Goal: Check status: Check status

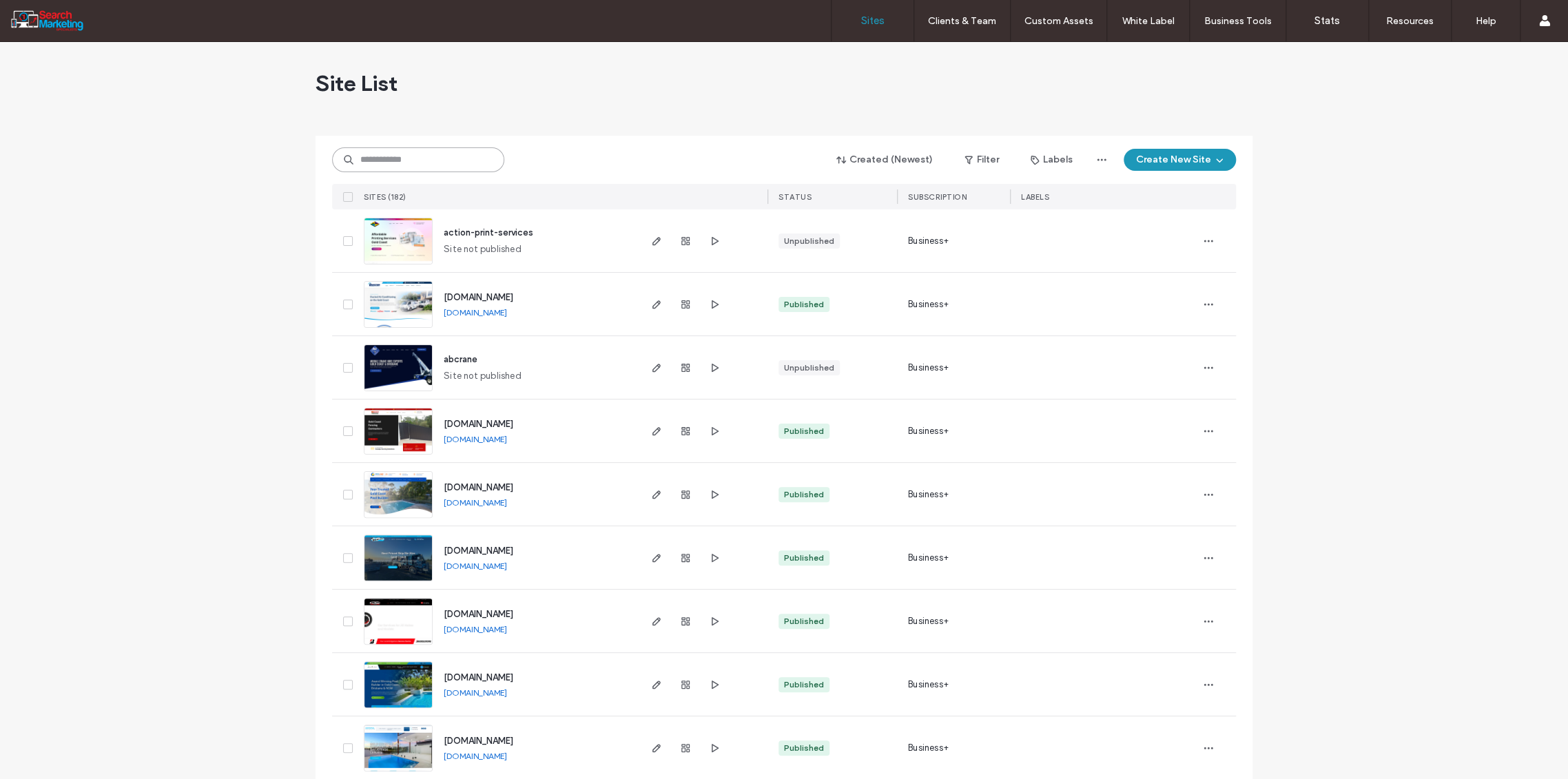
click at [376, 157] on input at bounding box center [418, 159] width 172 height 25
type input "******"
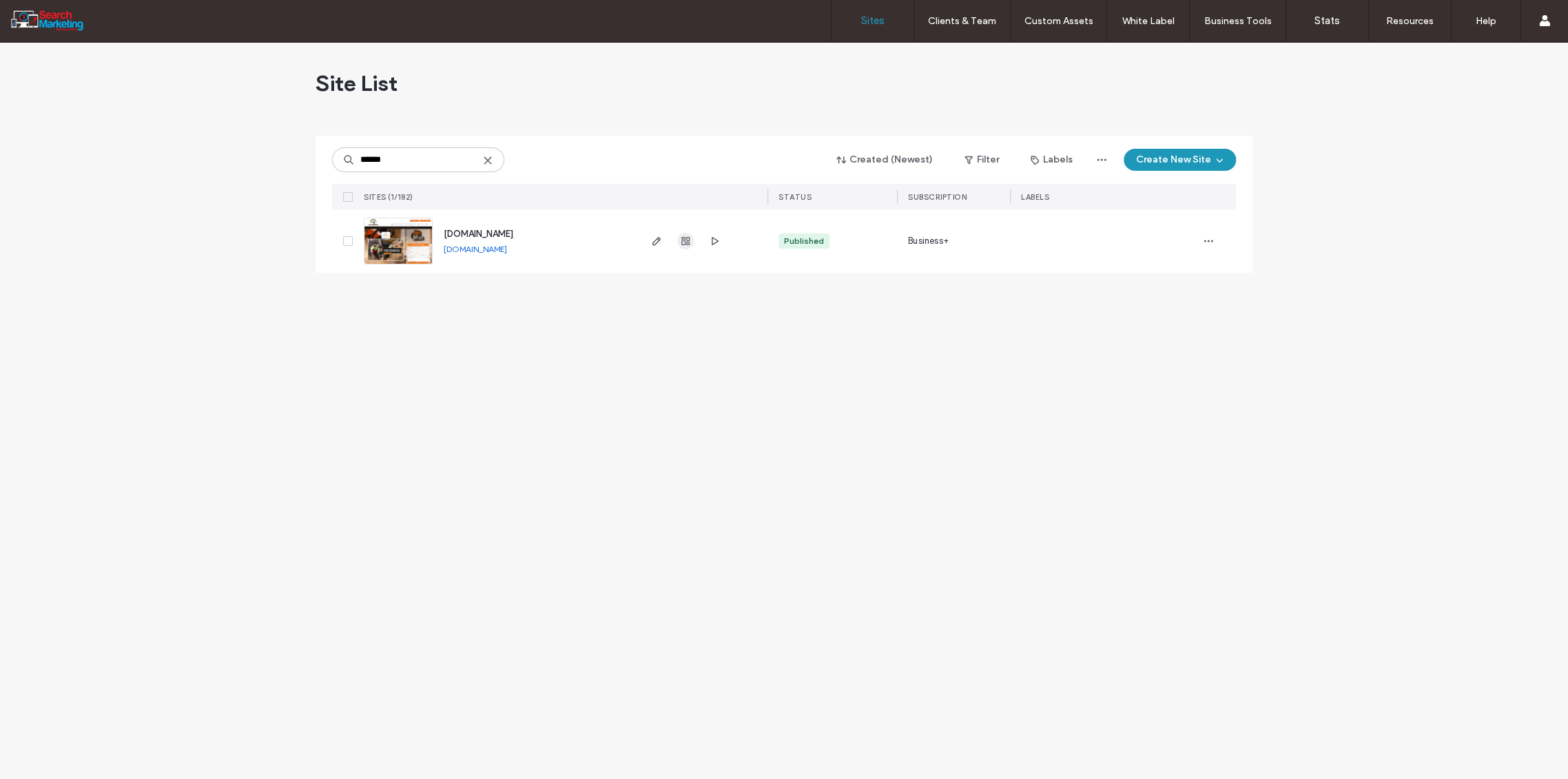
click at [687, 242] on icon "button" at bounding box center [686, 241] width 11 height 11
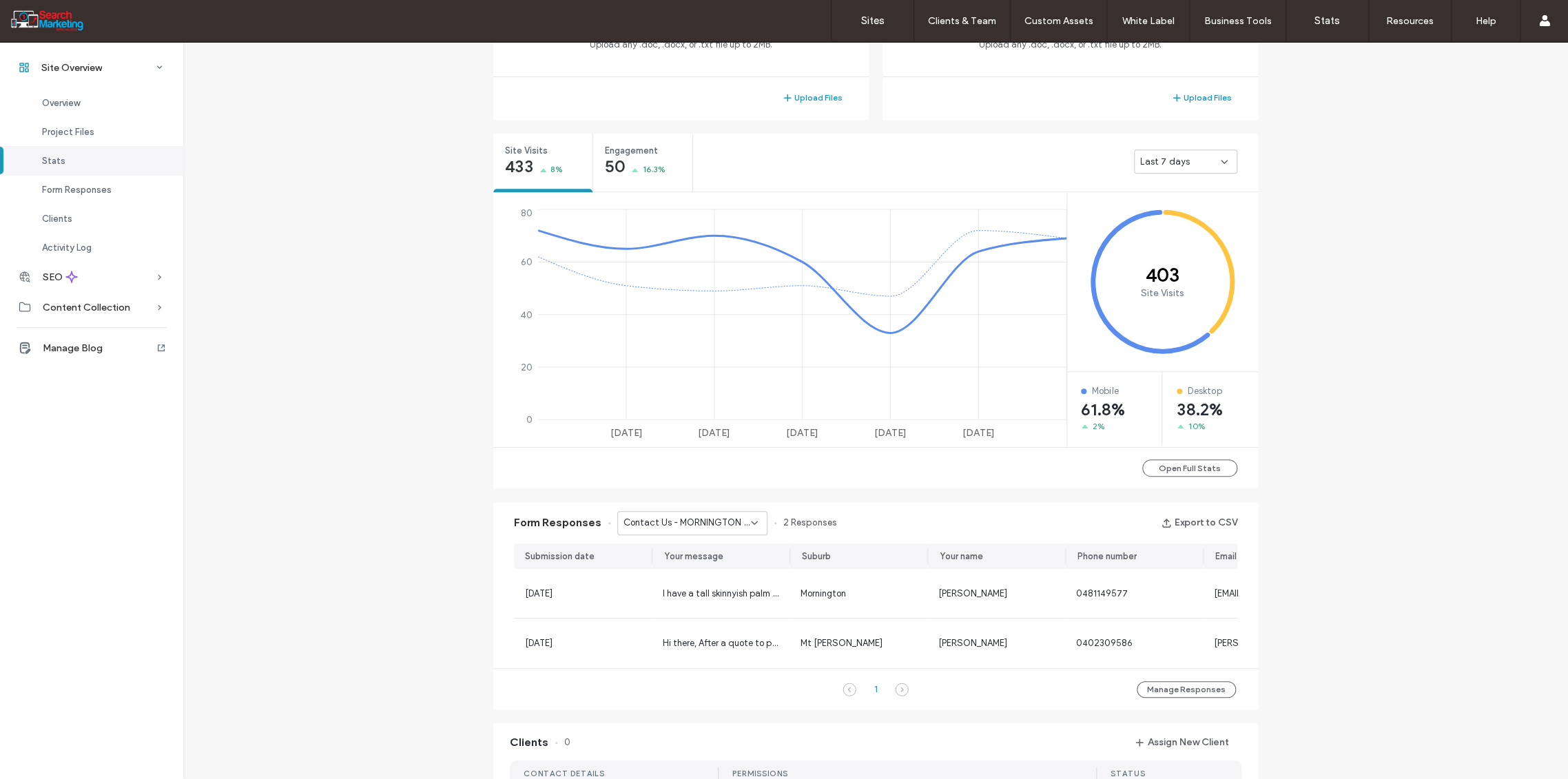
scroll to position [504, 0]
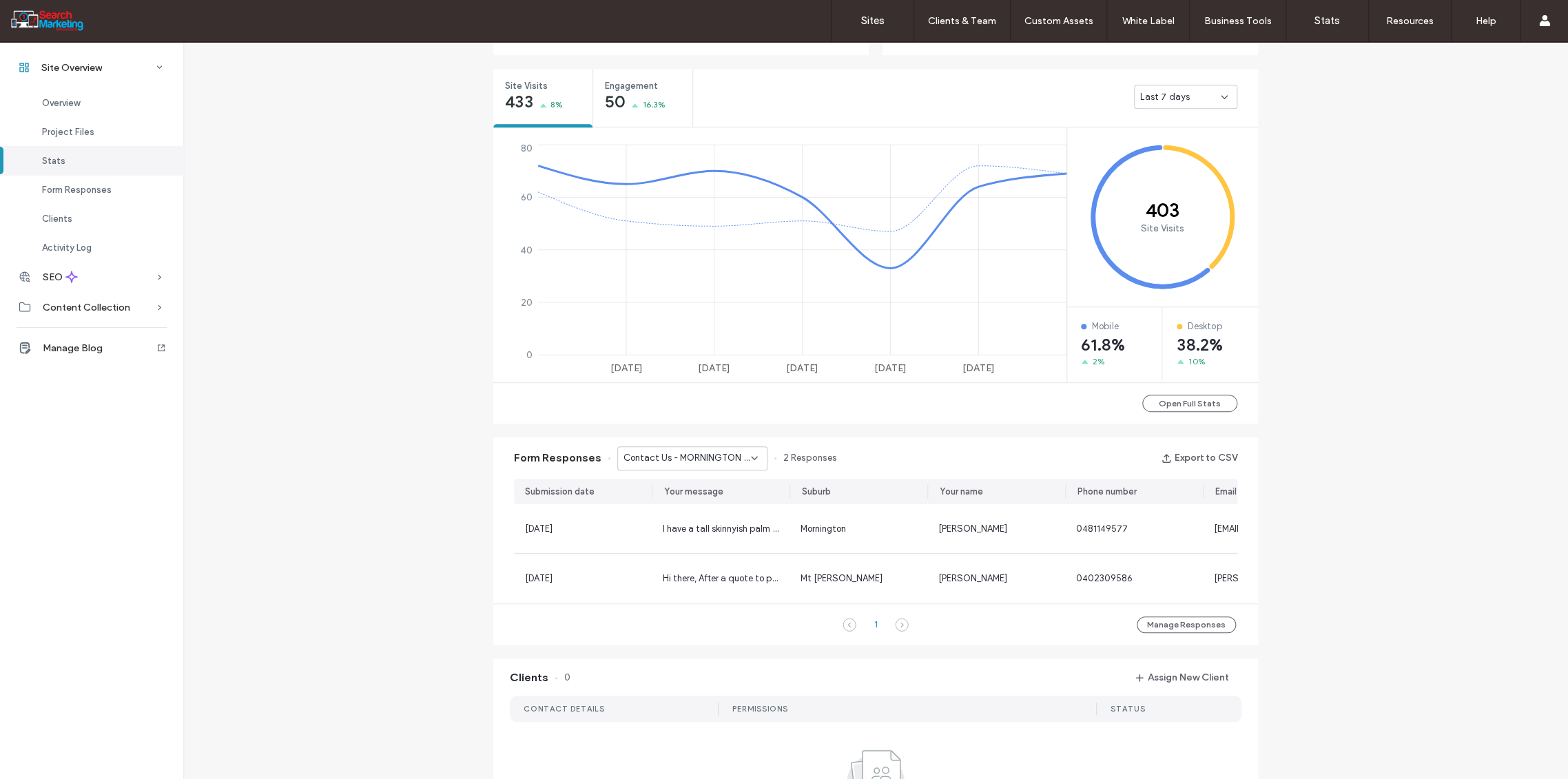
click at [754, 456] on div "Contact Us - MORNINGTON page" at bounding box center [692, 458] width 150 height 24
click at [725, 577] on span "Home Banner Form - TREE REMOVAL page" at bounding box center [682, 573] width 132 height 14
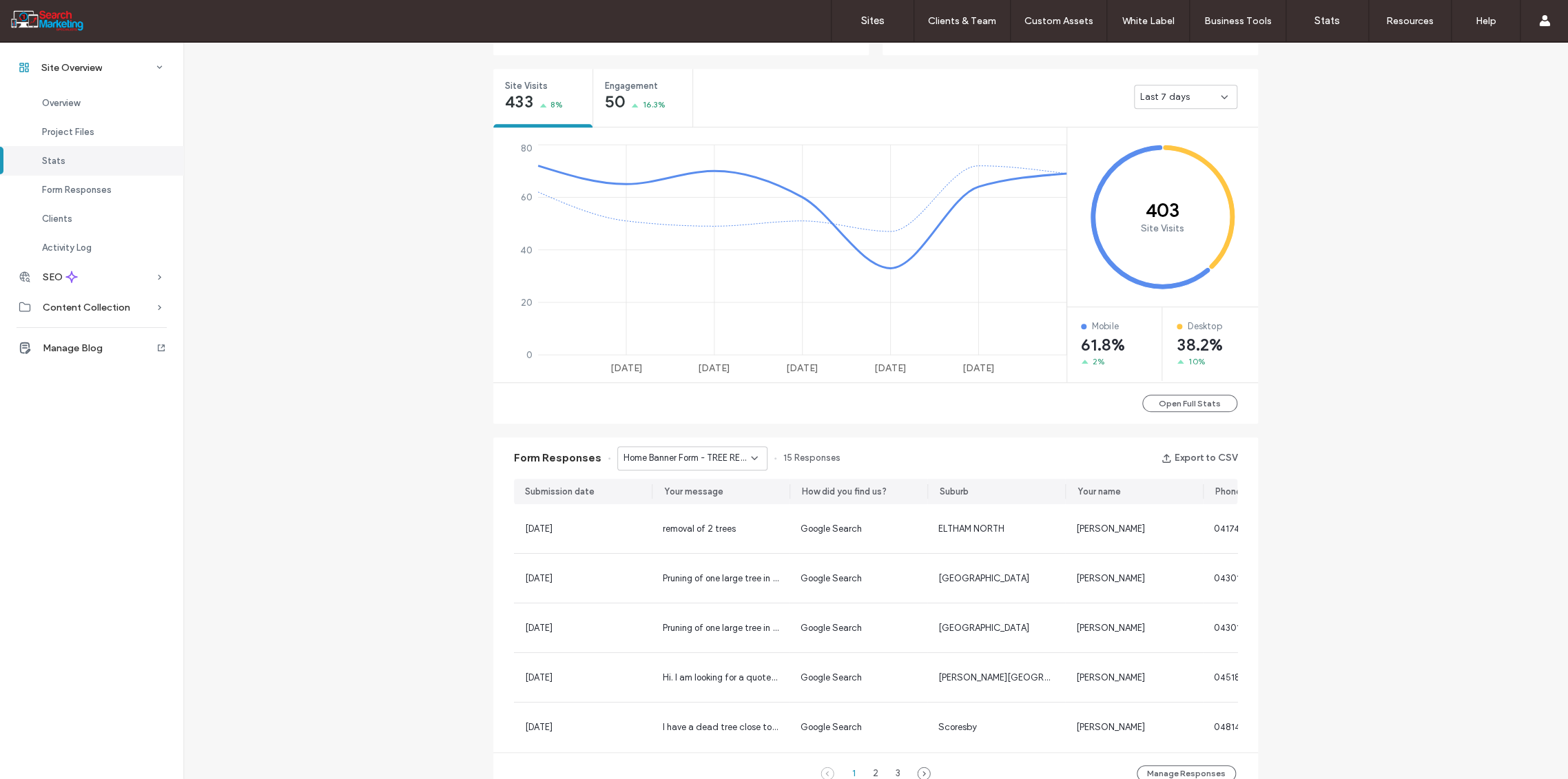
click at [754, 456] on div "Home Banner Form - TREE REMOVAL page" at bounding box center [692, 458] width 150 height 24
click at [714, 565] on span "Home Banner Form - CONTACT page" at bounding box center [682, 569] width 132 height 14
click at [749, 453] on icon at bounding box center [755, 458] width 11 height 11
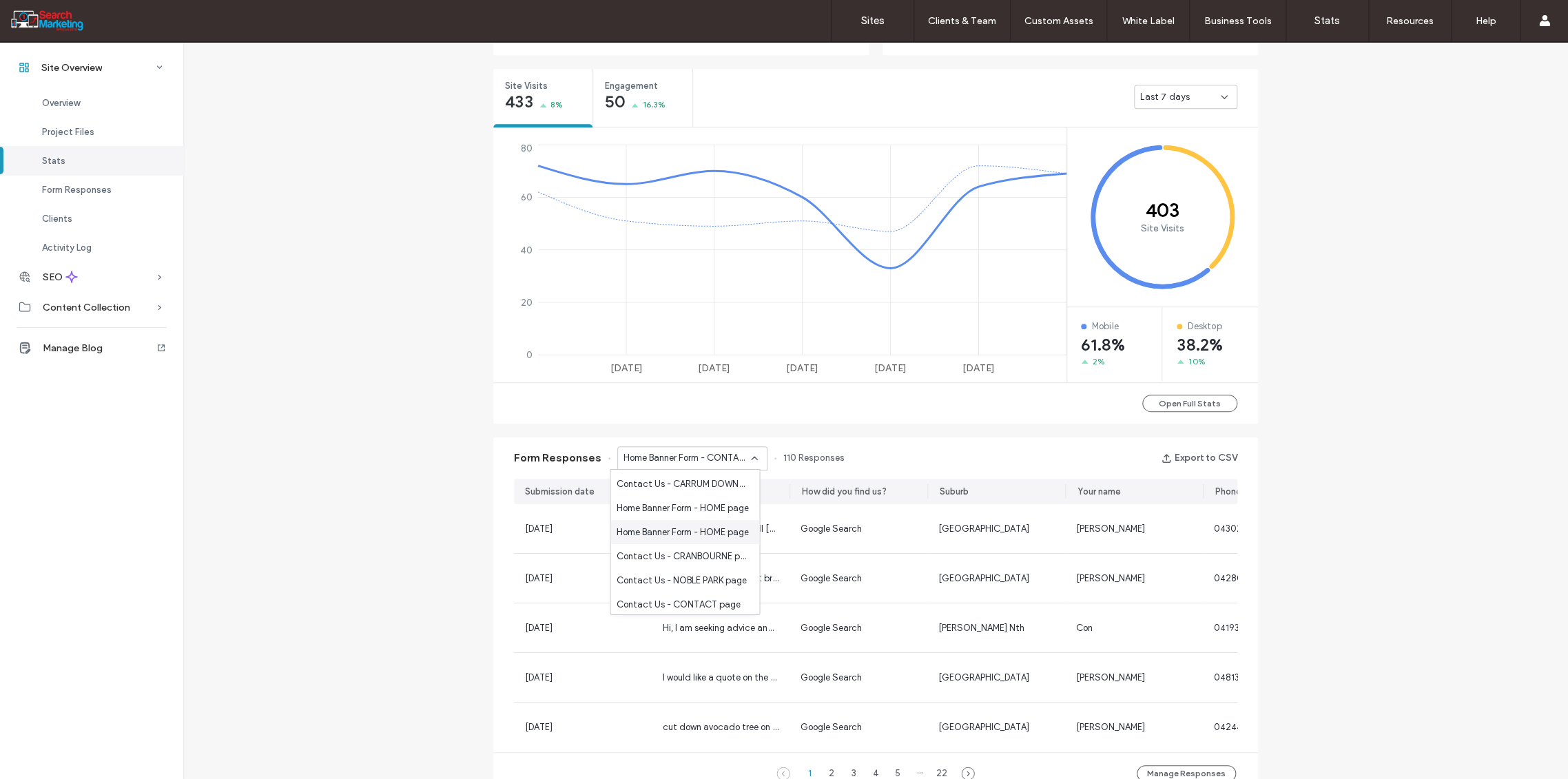
click at [698, 526] on span "Home Banner Form - HOME page" at bounding box center [682, 531] width 132 height 14
click at [752, 458] on use at bounding box center [755, 457] width 5 height 3
click at [704, 556] on span "Home Banner Form - OVERHANGING BRANCHES page" at bounding box center [682, 552] width 132 height 14
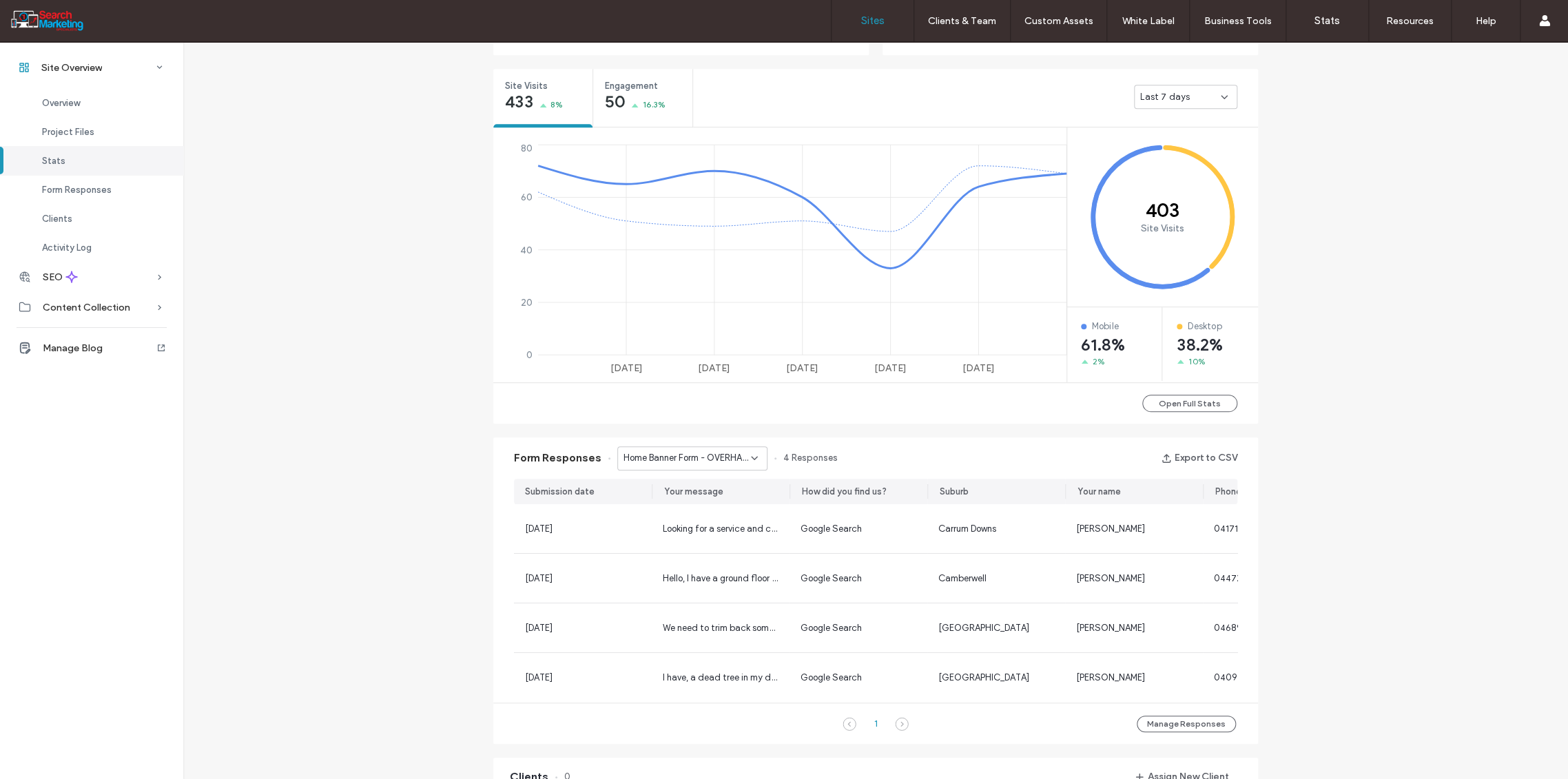
click at [874, 15] on label "Sites" at bounding box center [873, 21] width 24 height 13
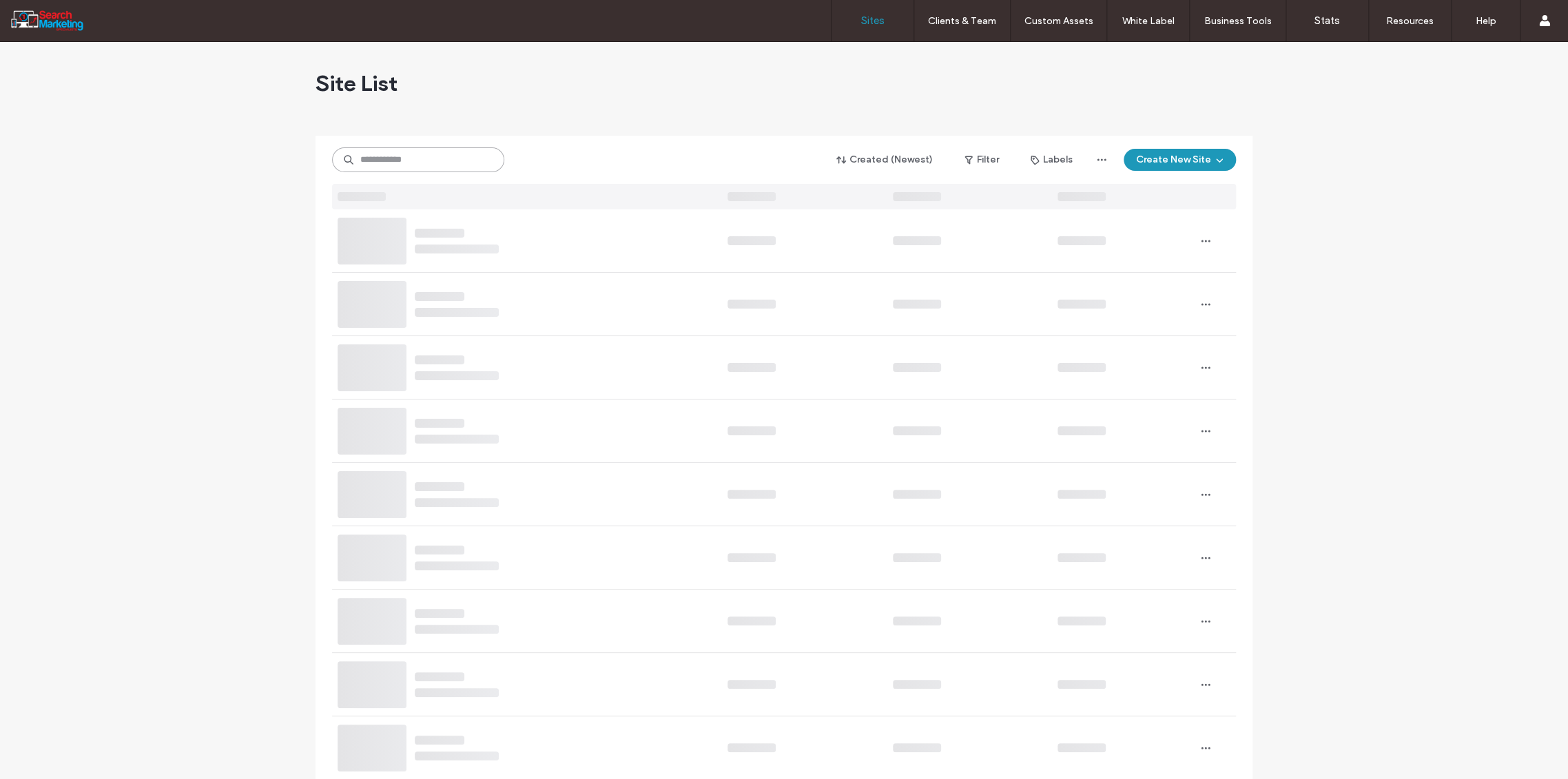
click at [381, 161] on input at bounding box center [418, 159] width 172 height 25
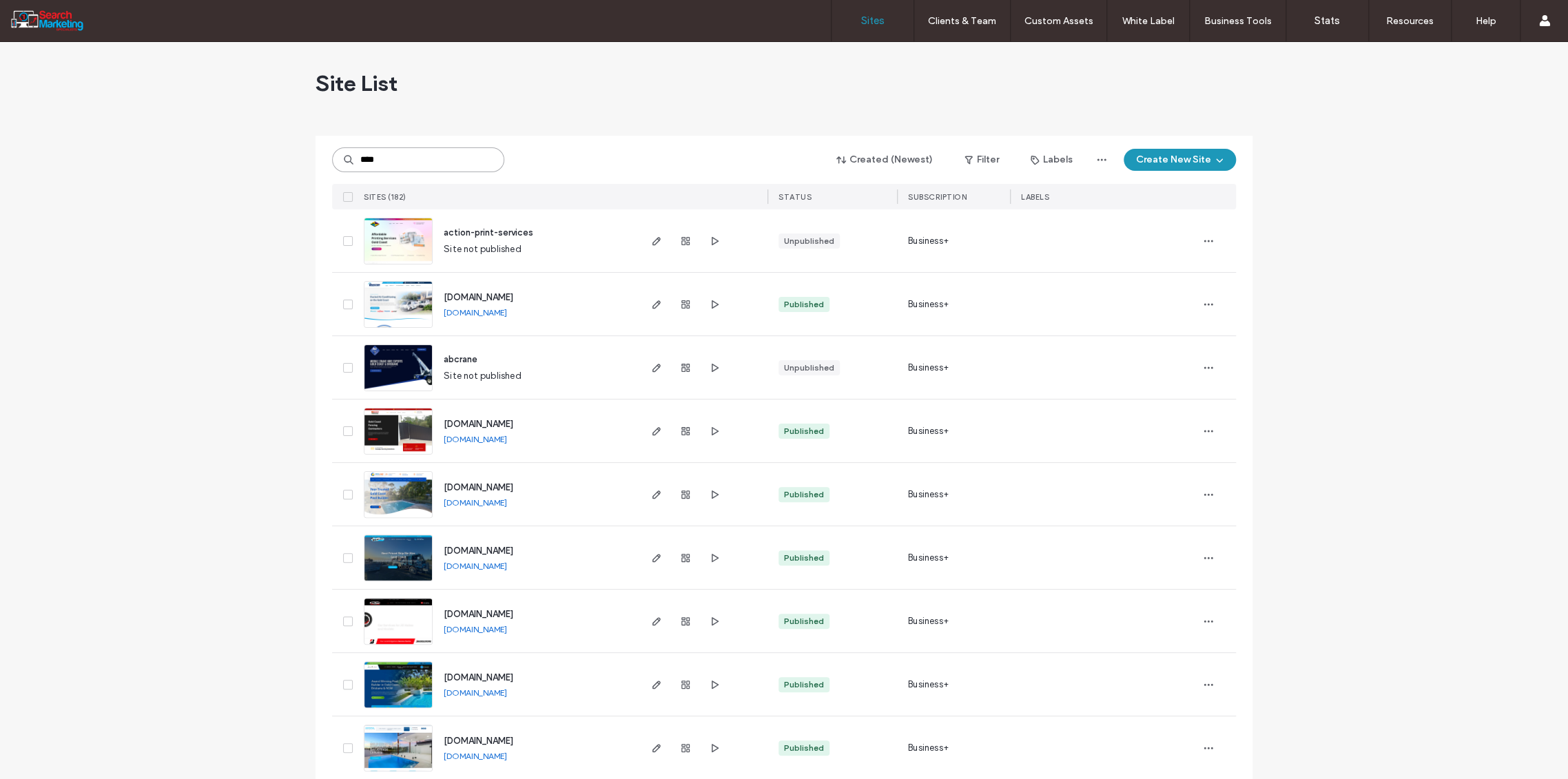
type input "****"
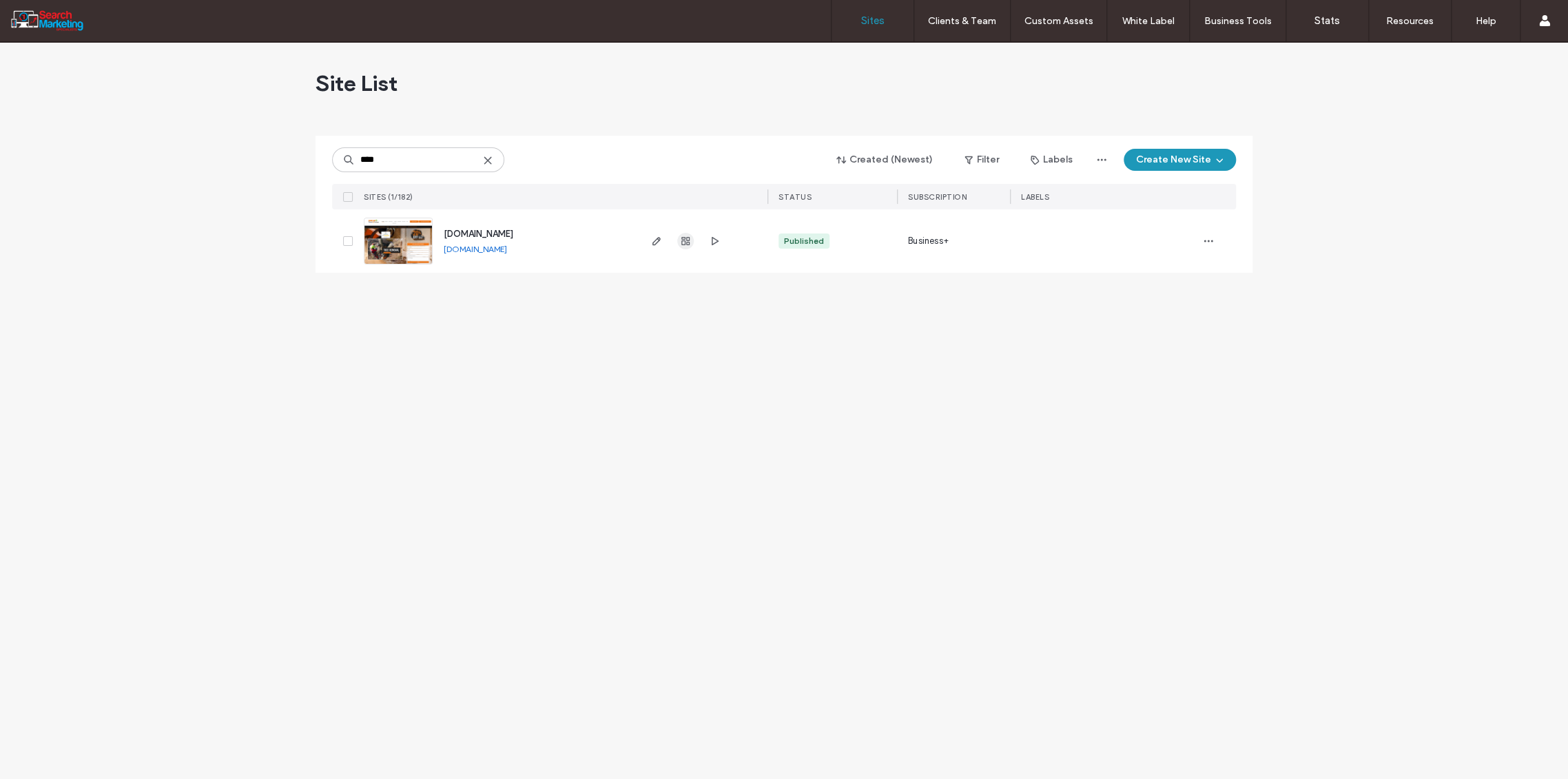
click at [689, 239] on use "button" at bounding box center [686, 241] width 8 height 8
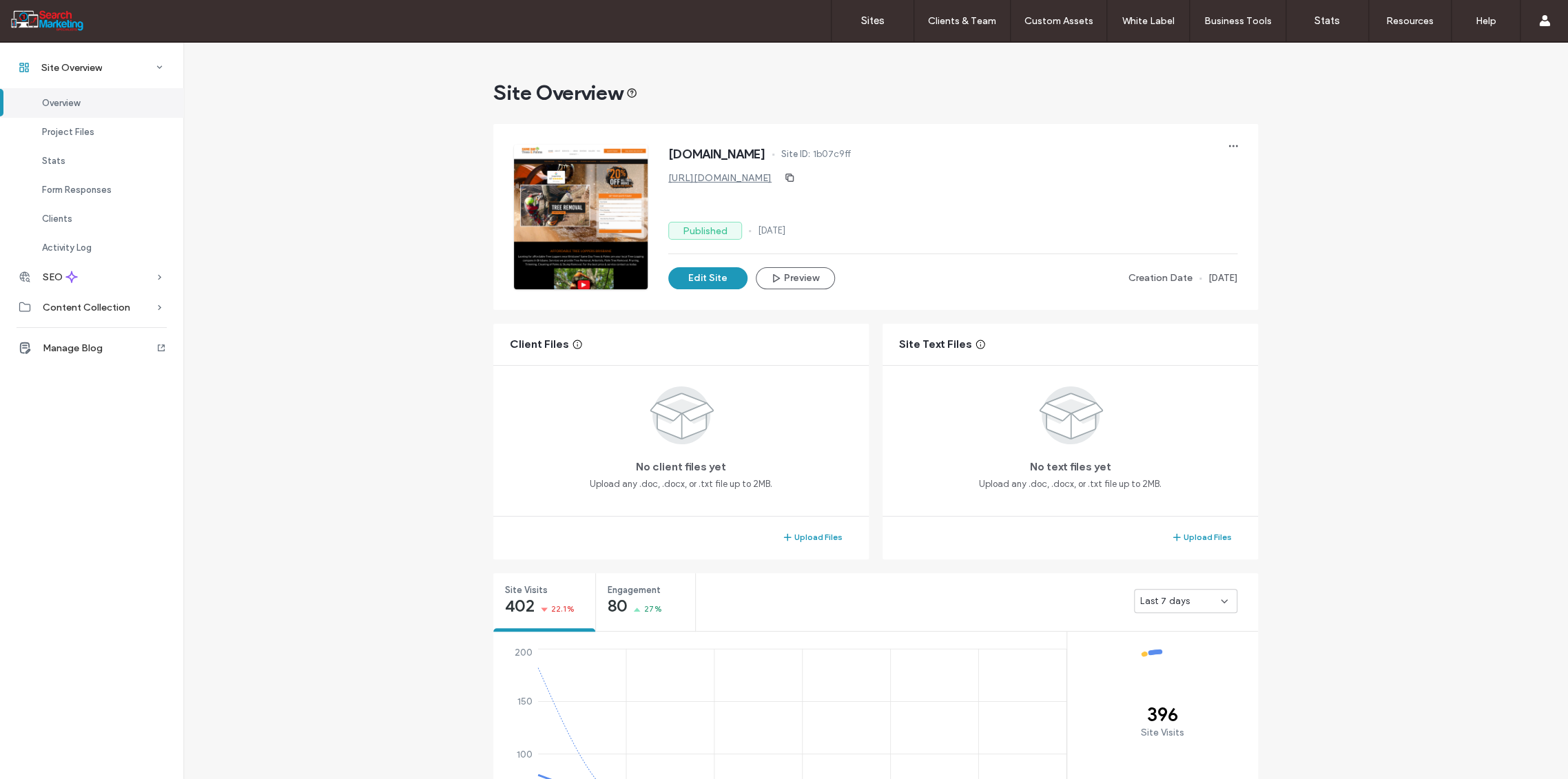
scroll to position [306, 0]
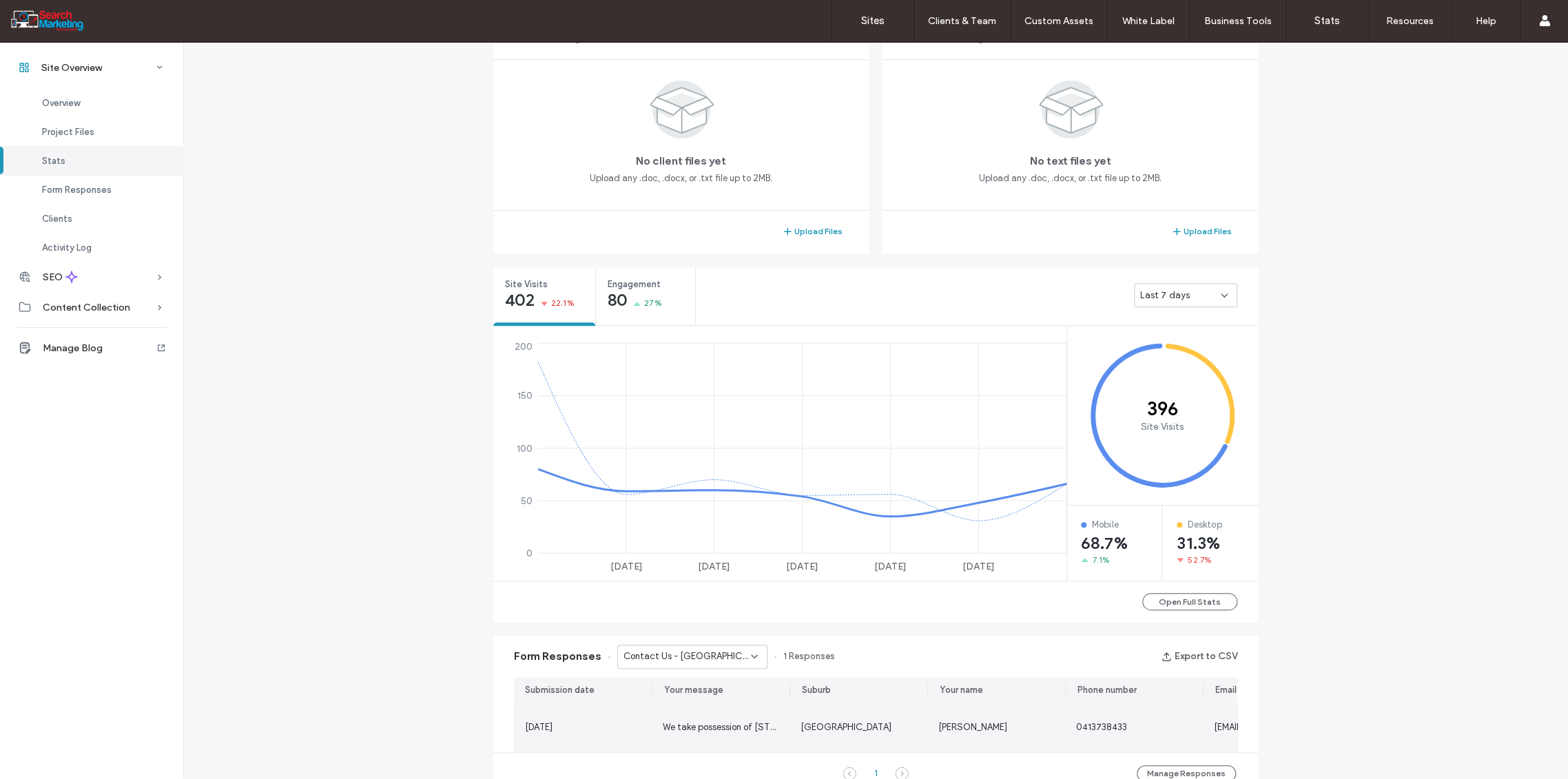
scroll to position [611, 0]
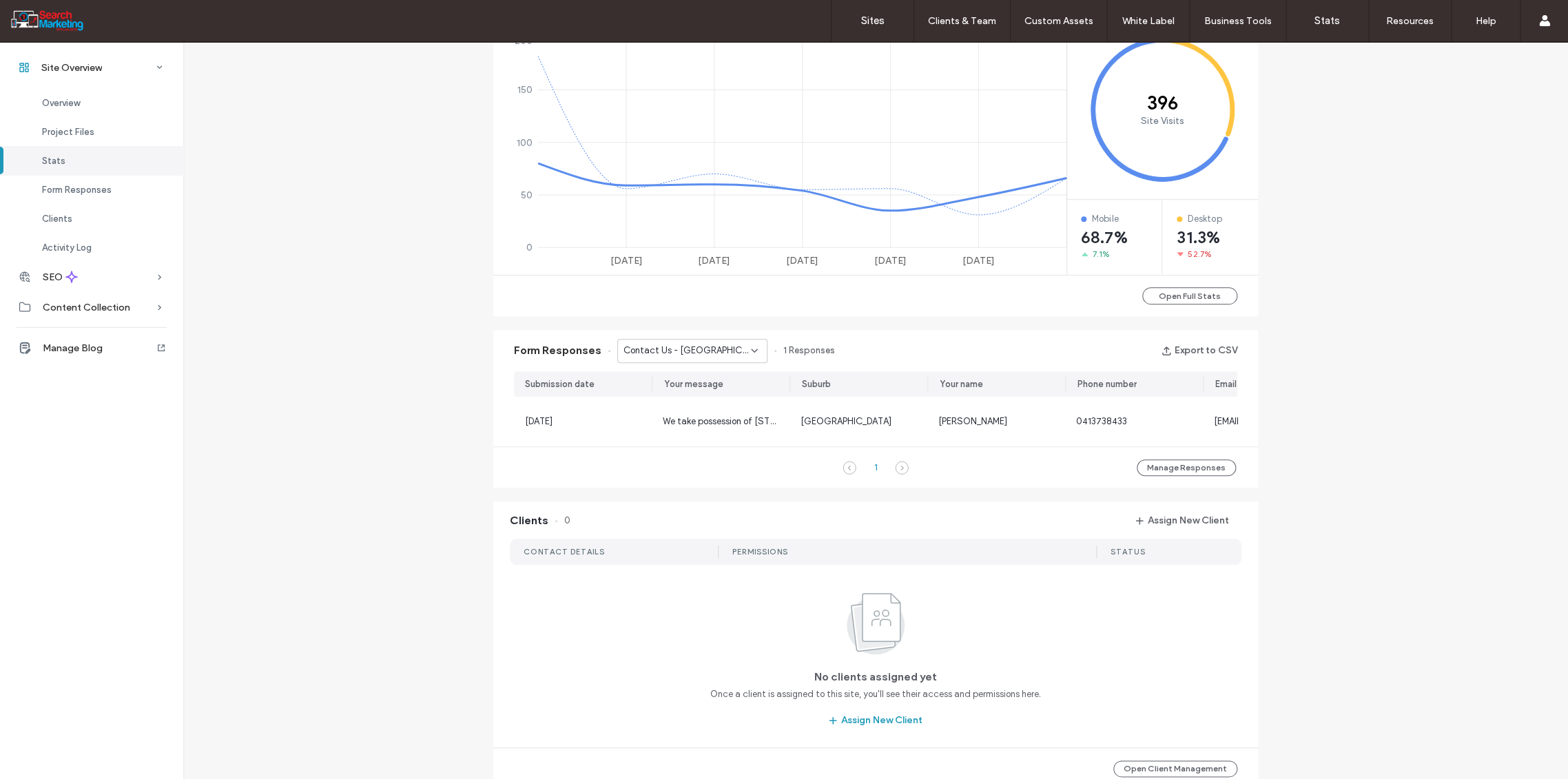
click at [752, 343] on div "Contact Us - [GEOGRAPHIC_DATA] page" at bounding box center [692, 351] width 150 height 24
click at [705, 452] on span "Contact Us - PALMS page" at bounding box center [670, 457] width 108 height 14
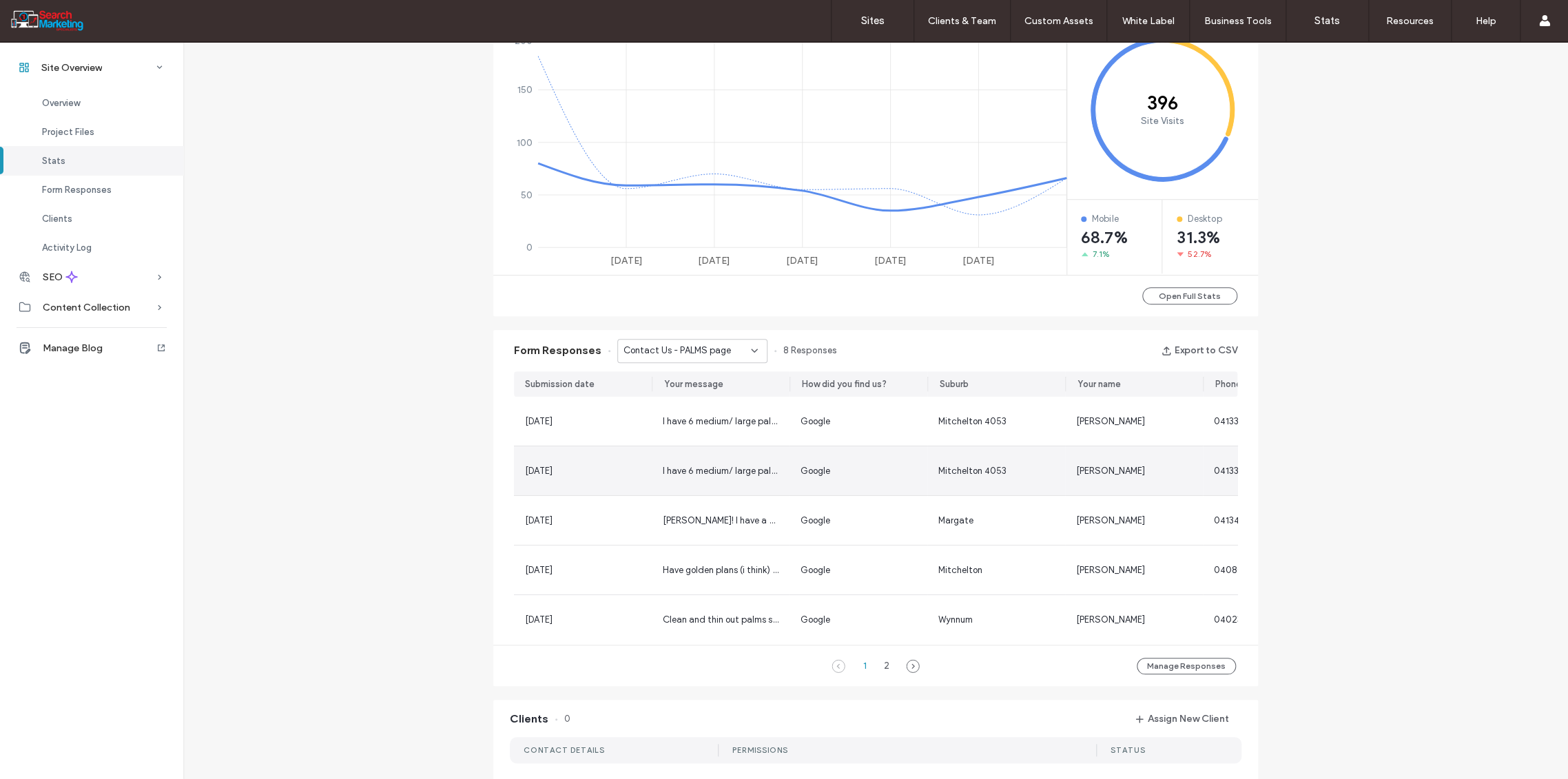
scroll to position [523, 0]
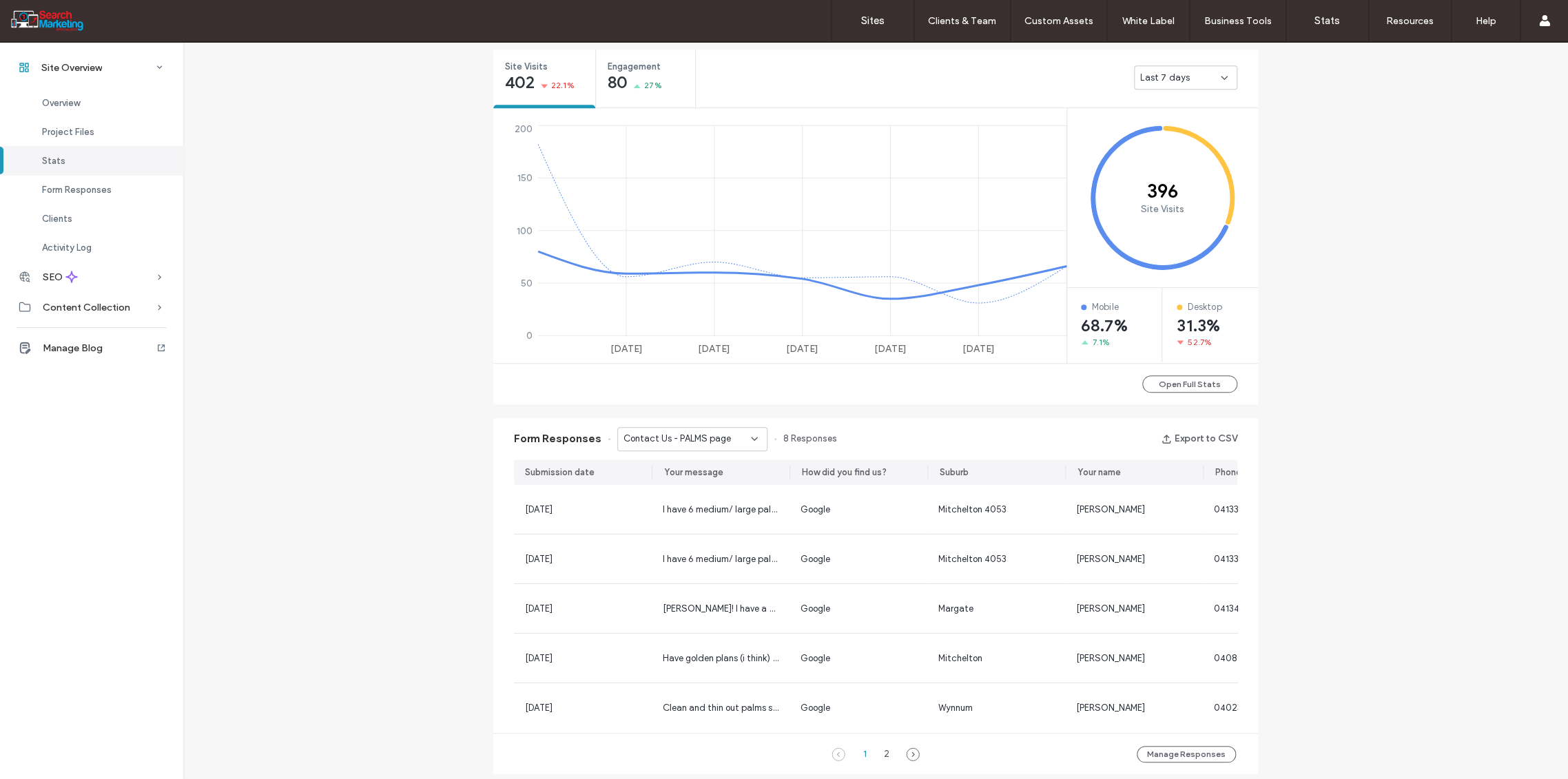
click at [749, 433] on icon at bounding box center [755, 438] width 11 height 11
click at [673, 530] on span "Contact Us - HOME page" at bounding box center [669, 527] width 106 height 14
click at [750, 436] on icon at bounding box center [755, 438] width 11 height 11
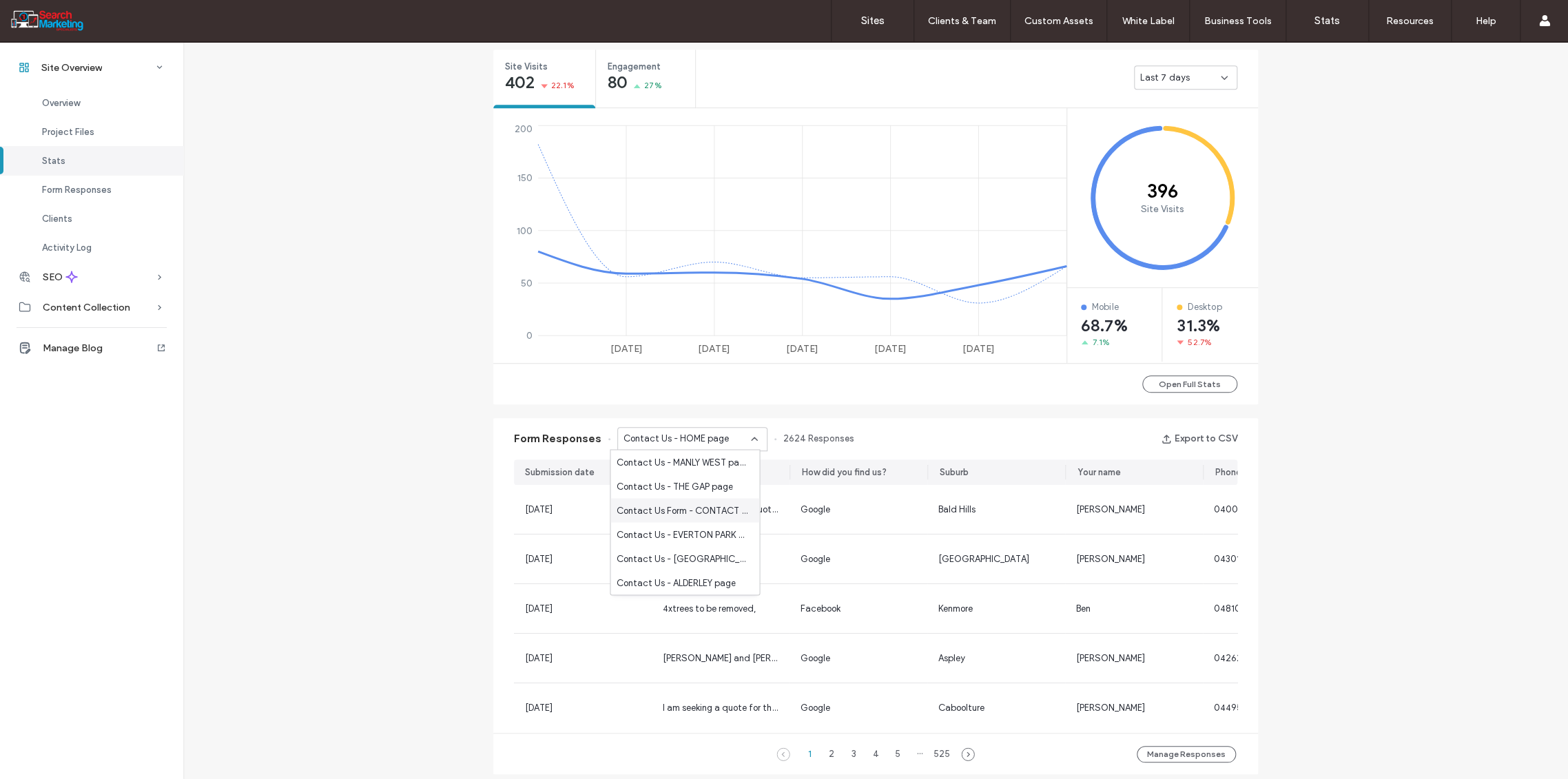
click at [677, 506] on span "Contact Us Form - CONTACT page" at bounding box center [682, 510] width 132 height 14
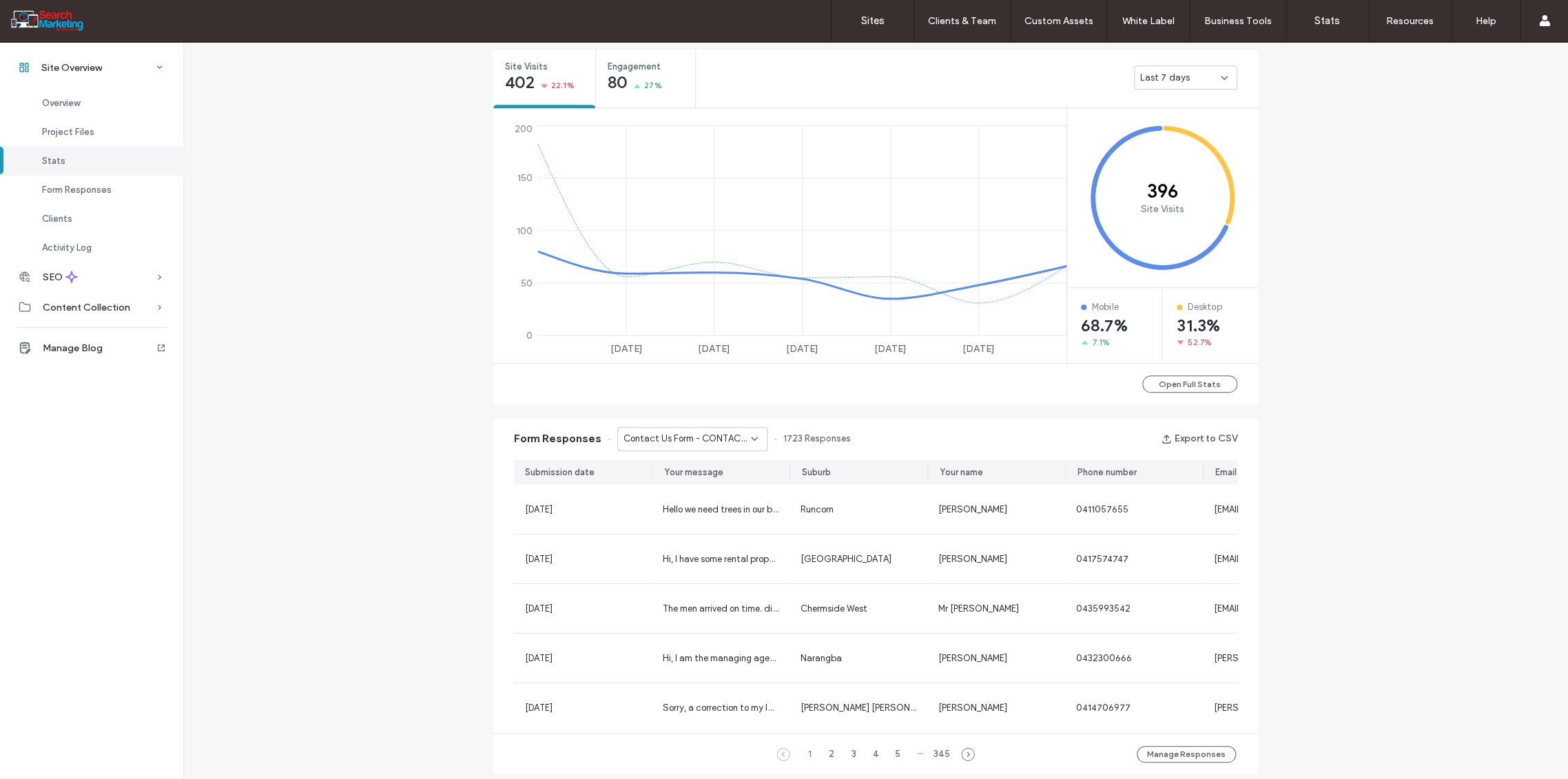
click at [749, 435] on icon at bounding box center [755, 438] width 11 height 11
click at [698, 535] on span "Contact Us - PALMS page" at bounding box center [670, 538] width 108 height 14
click at [752, 437] on use at bounding box center [755, 438] width 5 height 3
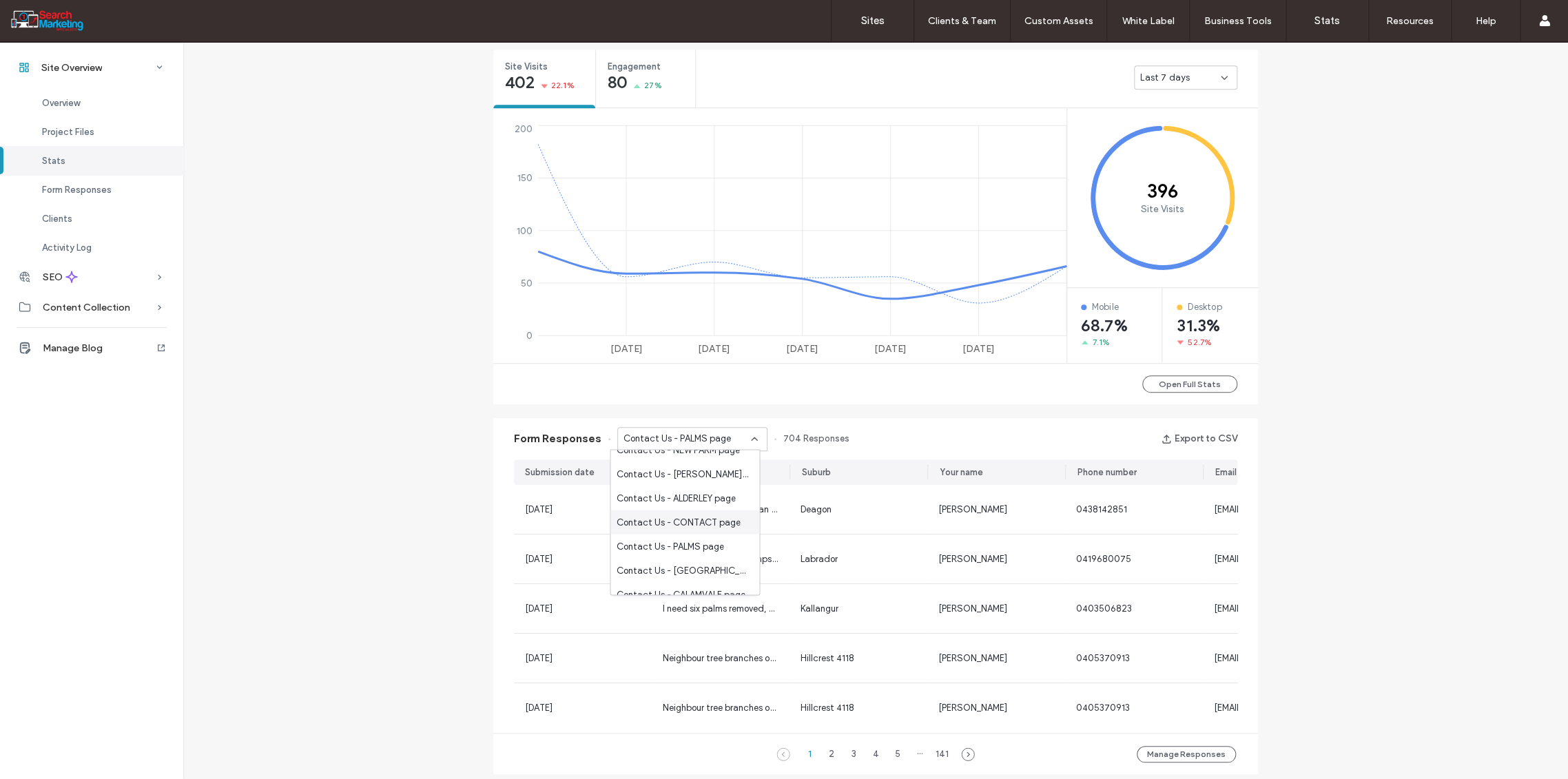
click at [701, 515] on span "Contact Us - CONTACT page" at bounding box center [678, 521] width 124 height 14
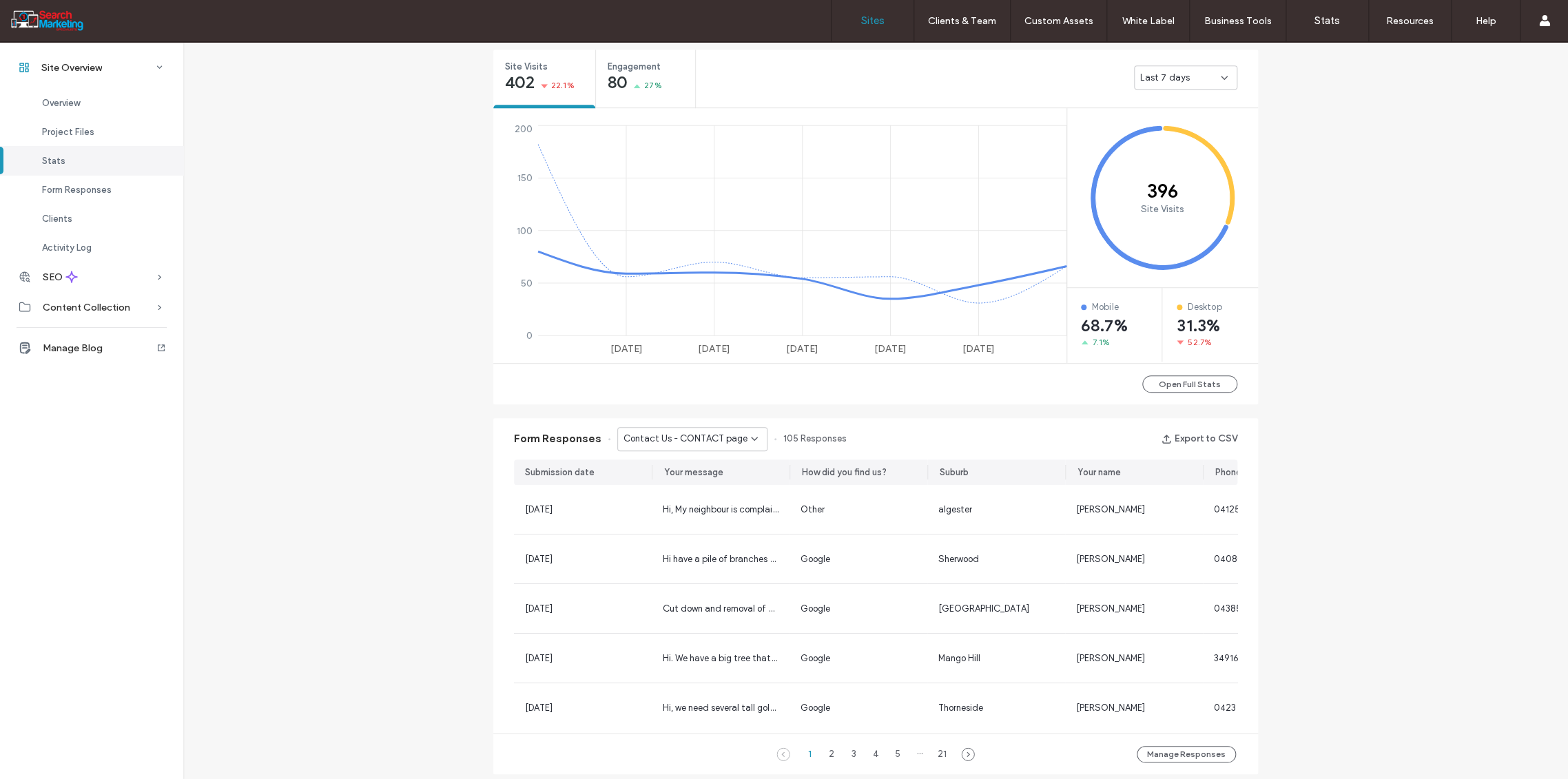
drag, startPoint x: 871, startPoint y: 19, endPoint x: 867, endPoint y: 30, distance: 11.7
click at [871, 19] on label "Sites" at bounding box center [873, 21] width 24 height 13
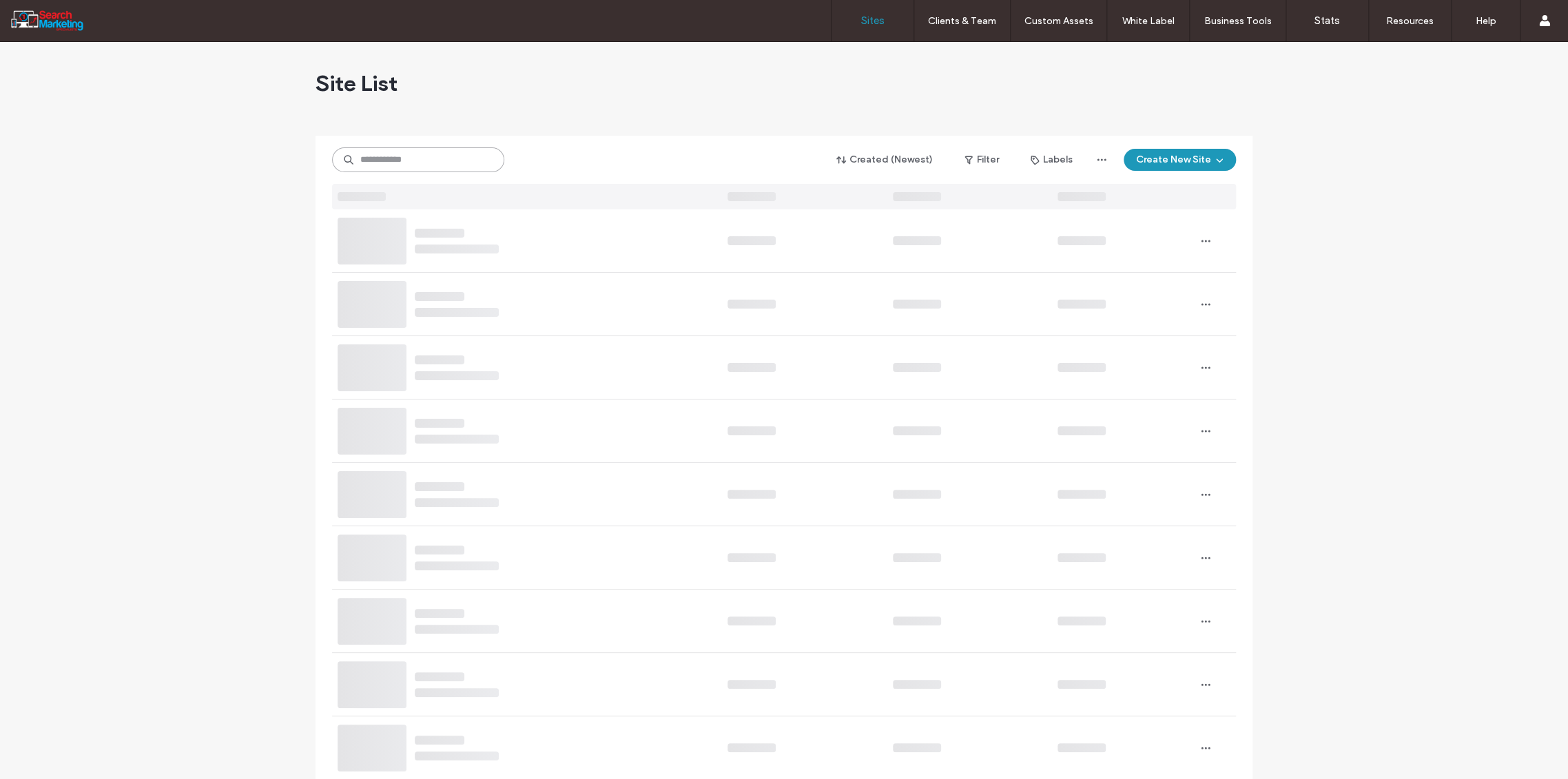
click at [367, 167] on input at bounding box center [418, 159] width 172 height 25
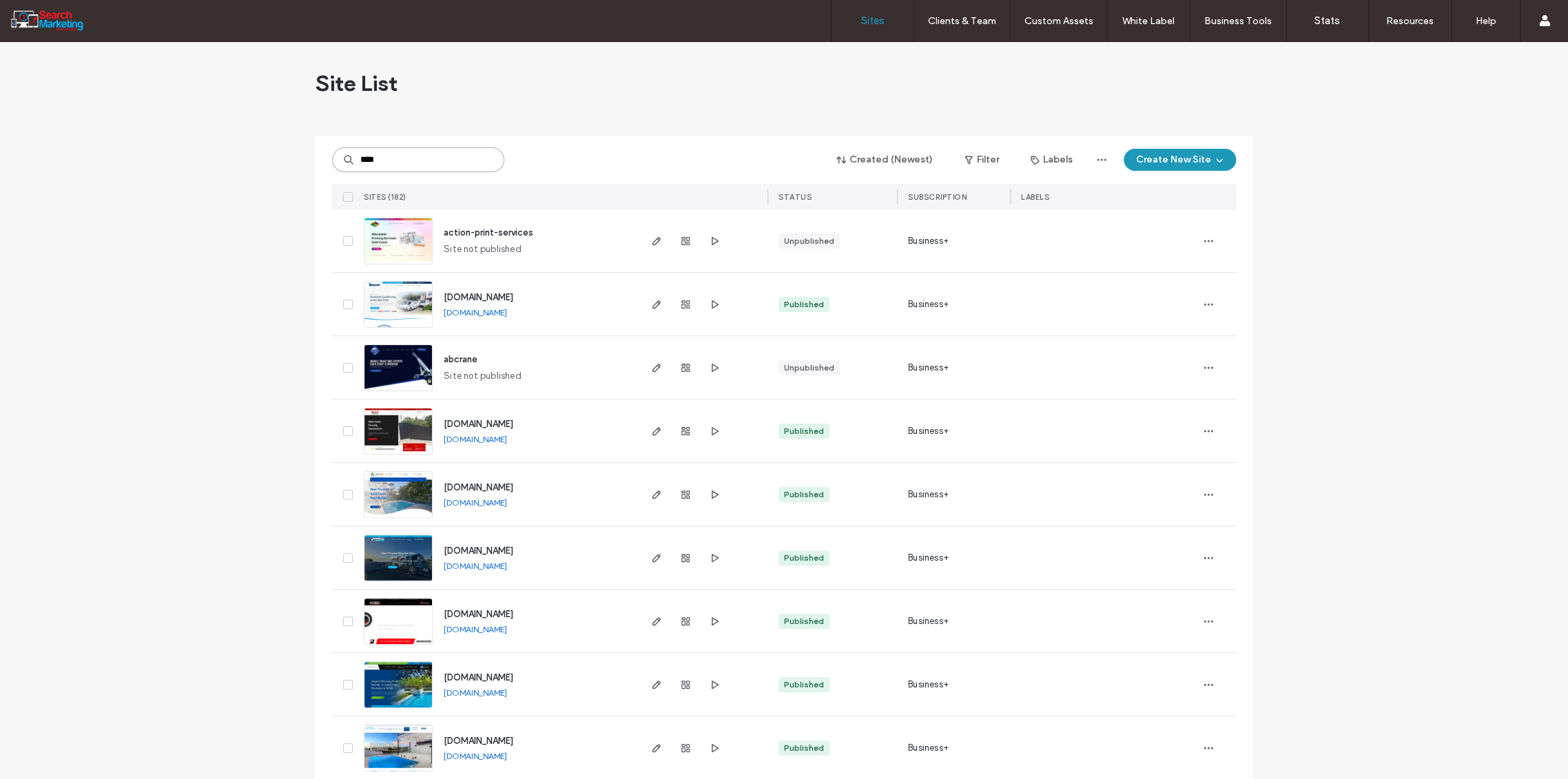
type input "****"
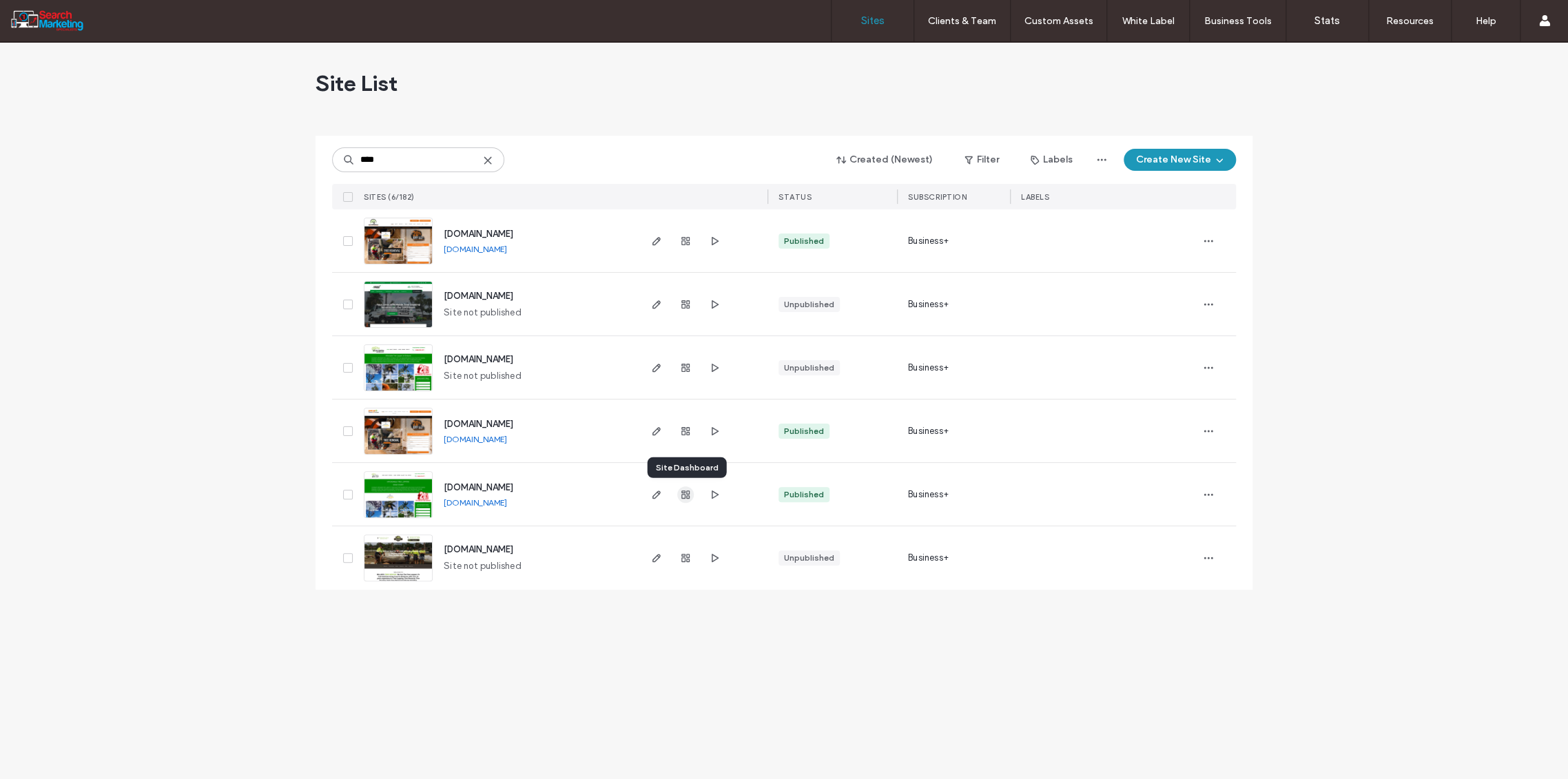
click at [685, 492] on use "button" at bounding box center [686, 494] width 8 height 8
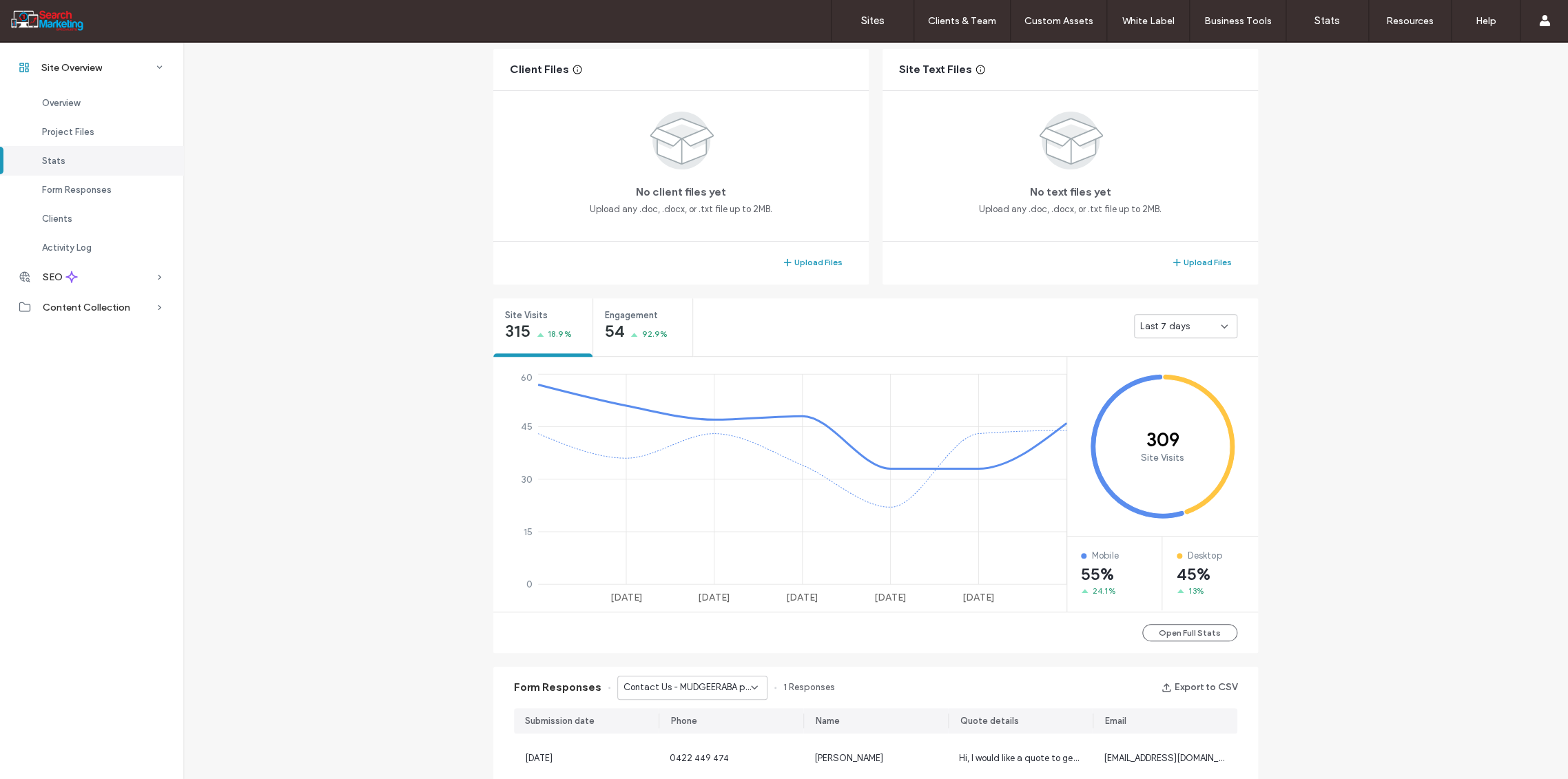
scroll to position [580, 0]
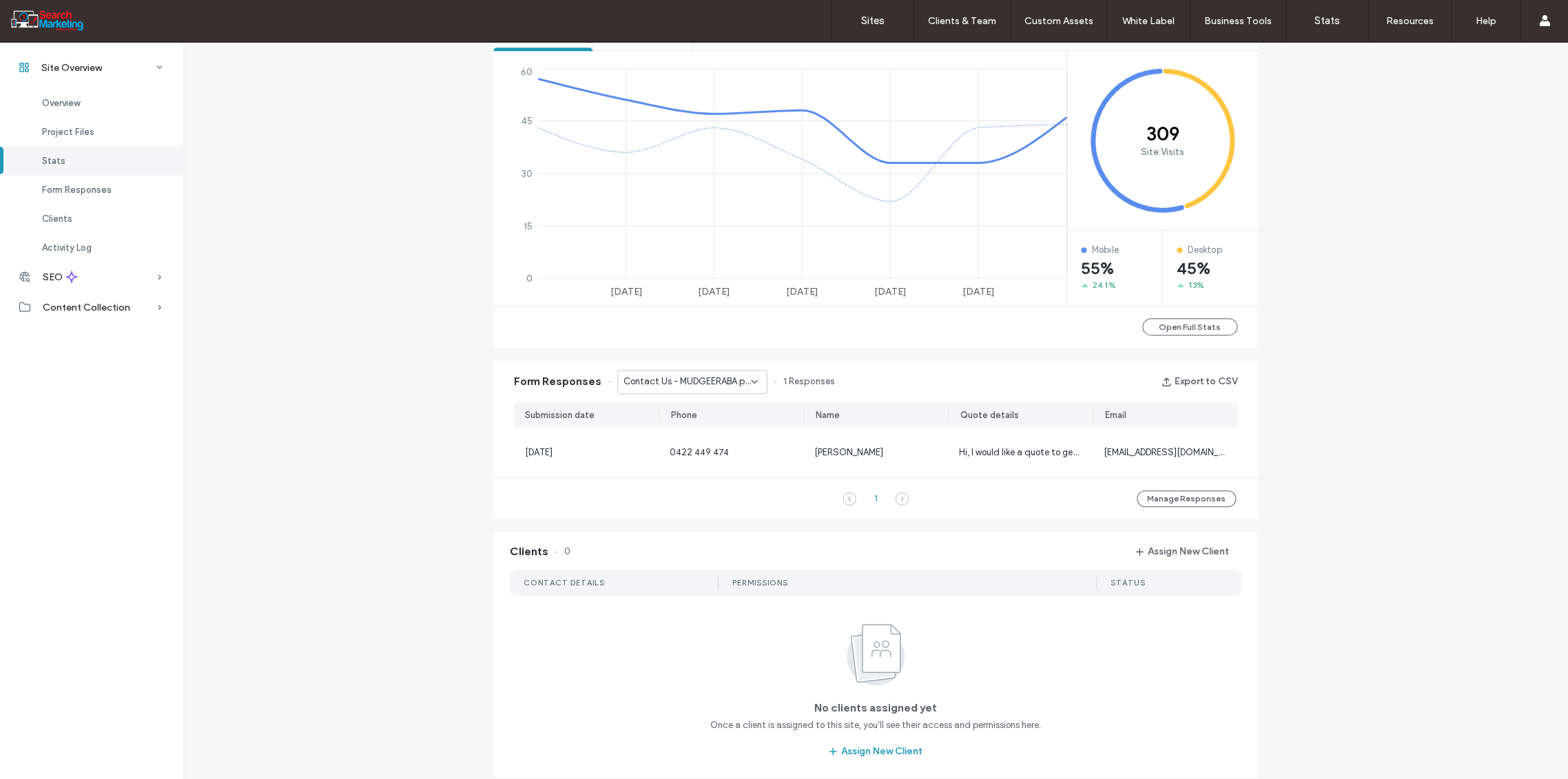
click at [755, 378] on div "Contact Us - MUDGEERABA page" at bounding box center [692, 382] width 150 height 24
click at [711, 431] on span "Contact Us - TREE REMOVAL page" at bounding box center [682, 428] width 132 height 14
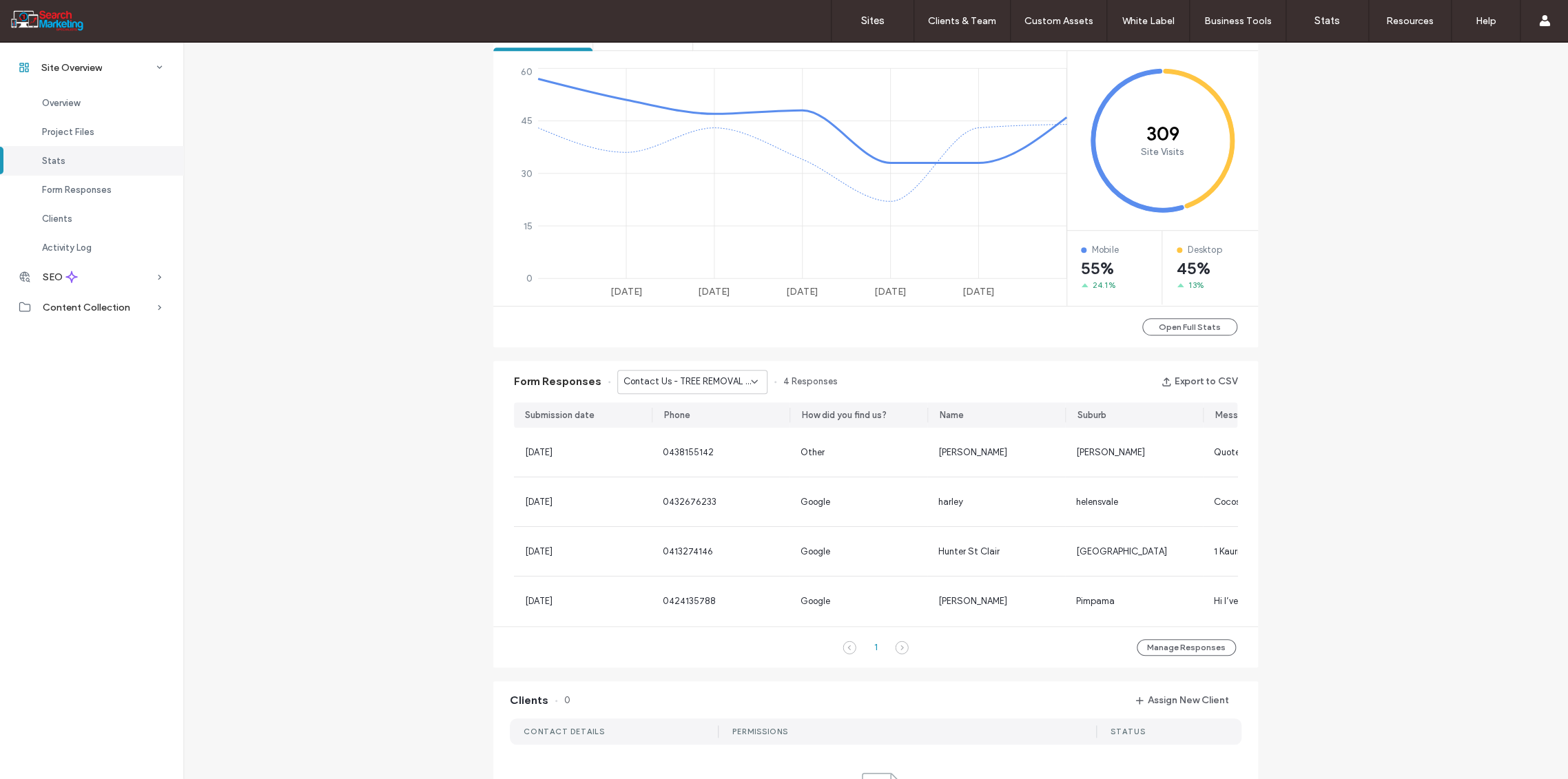
click at [749, 381] on icon at bounding box center [755, 382] width 11 height 11
click at [687, 481] on span "Contact Us - Header/Footer" at bounding box center [675, 477] width 117 height 14
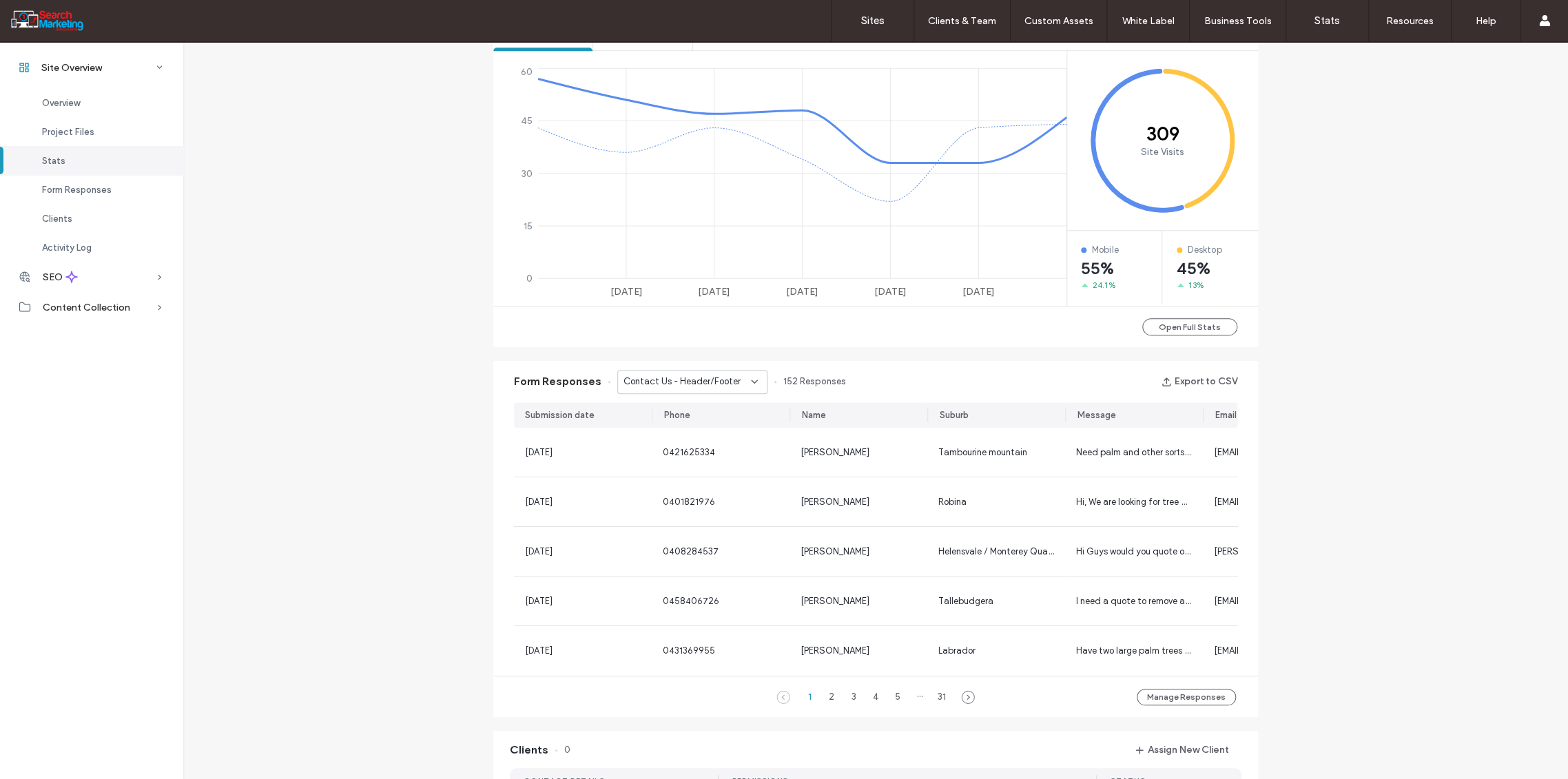
click at [752, 379] on icon at bounding box center [755, 382] width 11 height 11
click at [704, 507] on span "CONTACT FORM - Header/Footer" at bounding box center [682, 513] width 132 height 14
click at [749, 379] on icon at bounding box center [755, 382] width 11 height 11
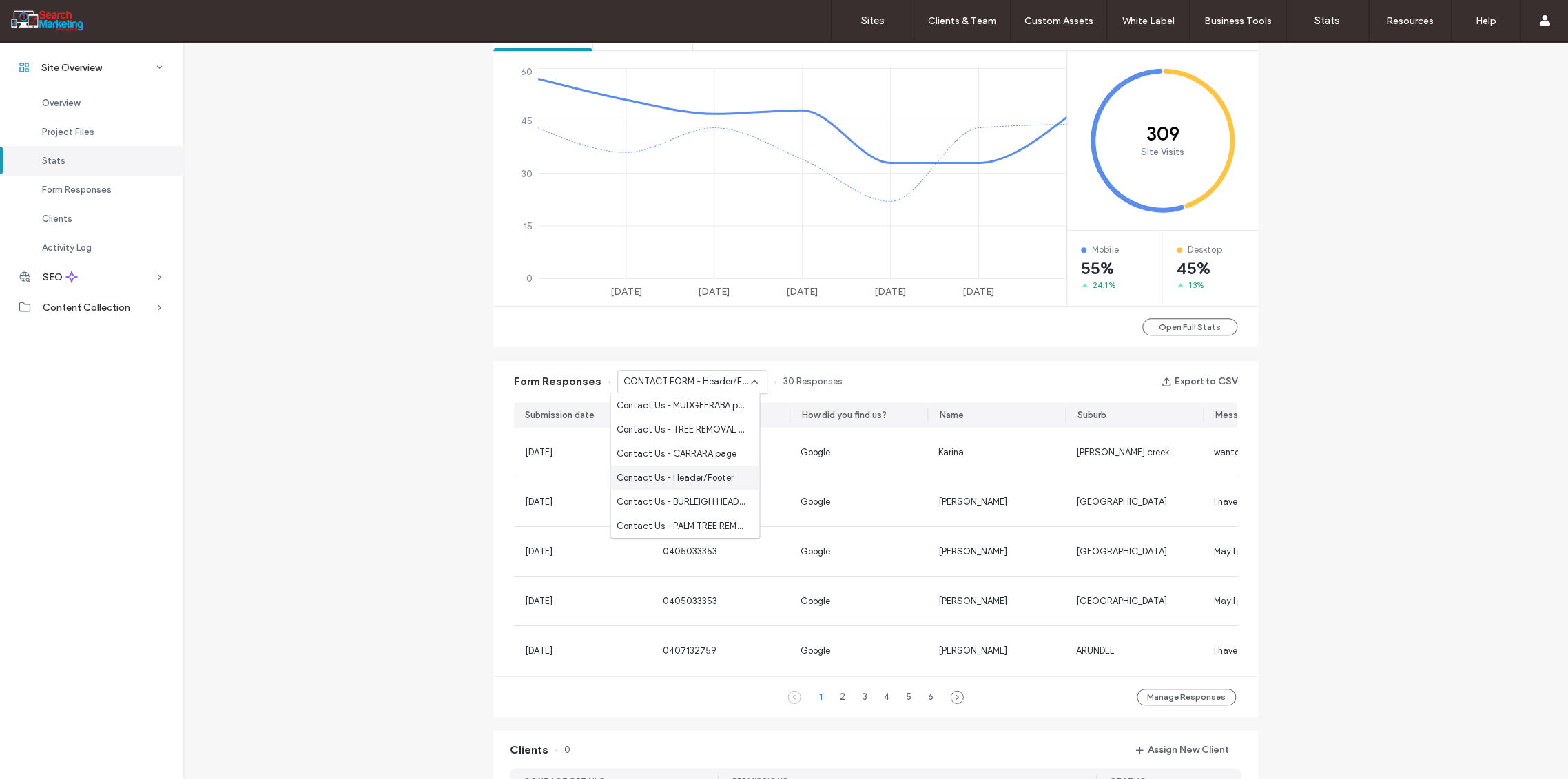
click at [687, 476] on span "Contact Us - Header/Footer" at bounding box center [675, 477] width 117 height 14
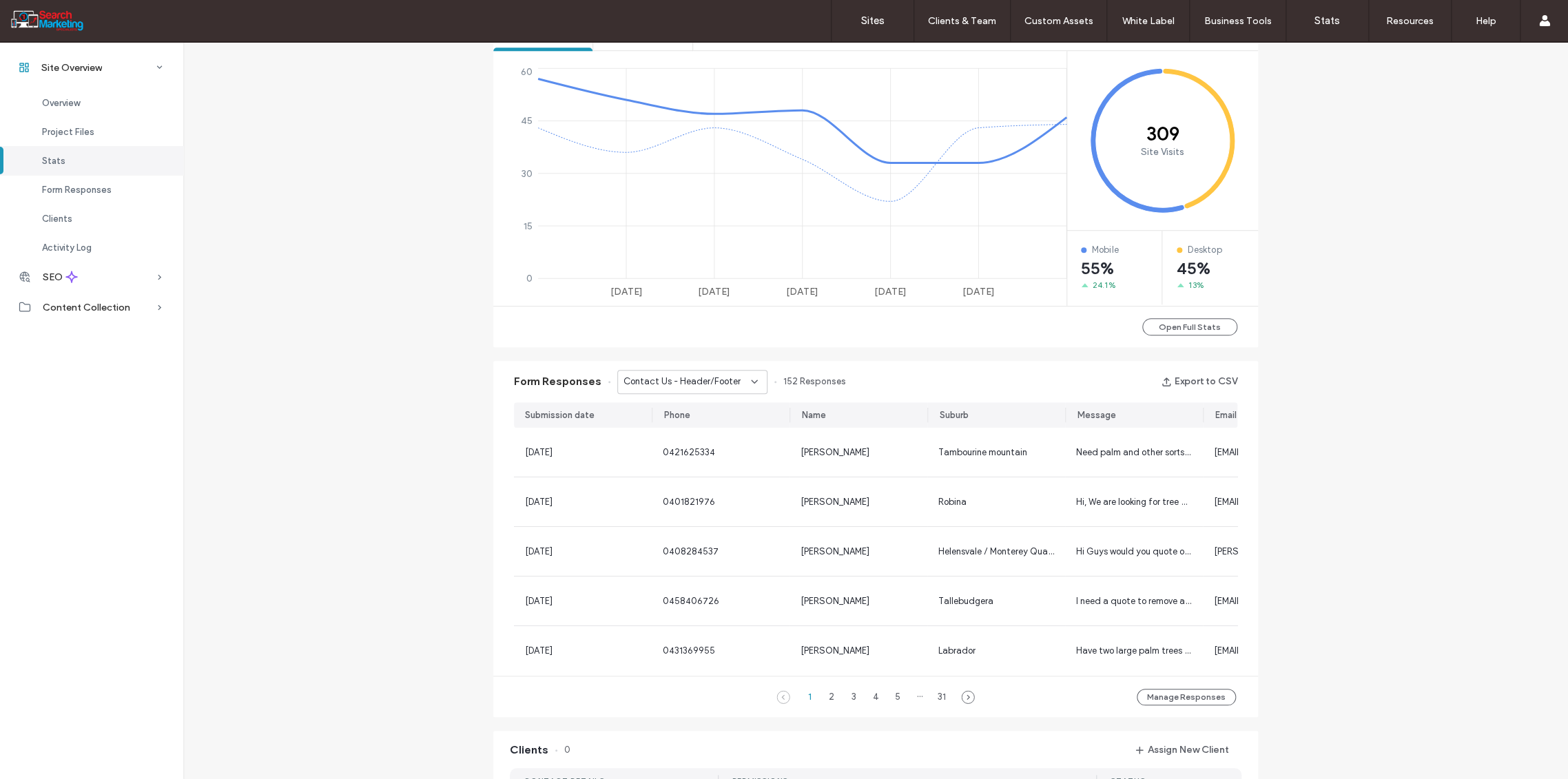
drag, startPoint x: 757, startPoint y: 382, endPoint x: 748, endPoint y: 382, distance: 9.0
click at [755, 381] on div "Contact Us - Header/Footer" at bounding box center [692, 382] width 150 height 24
click at [686, 497] on span "Contact Page - Form - CONTACT page" at bounding box center [682, 500] width 132 height 14
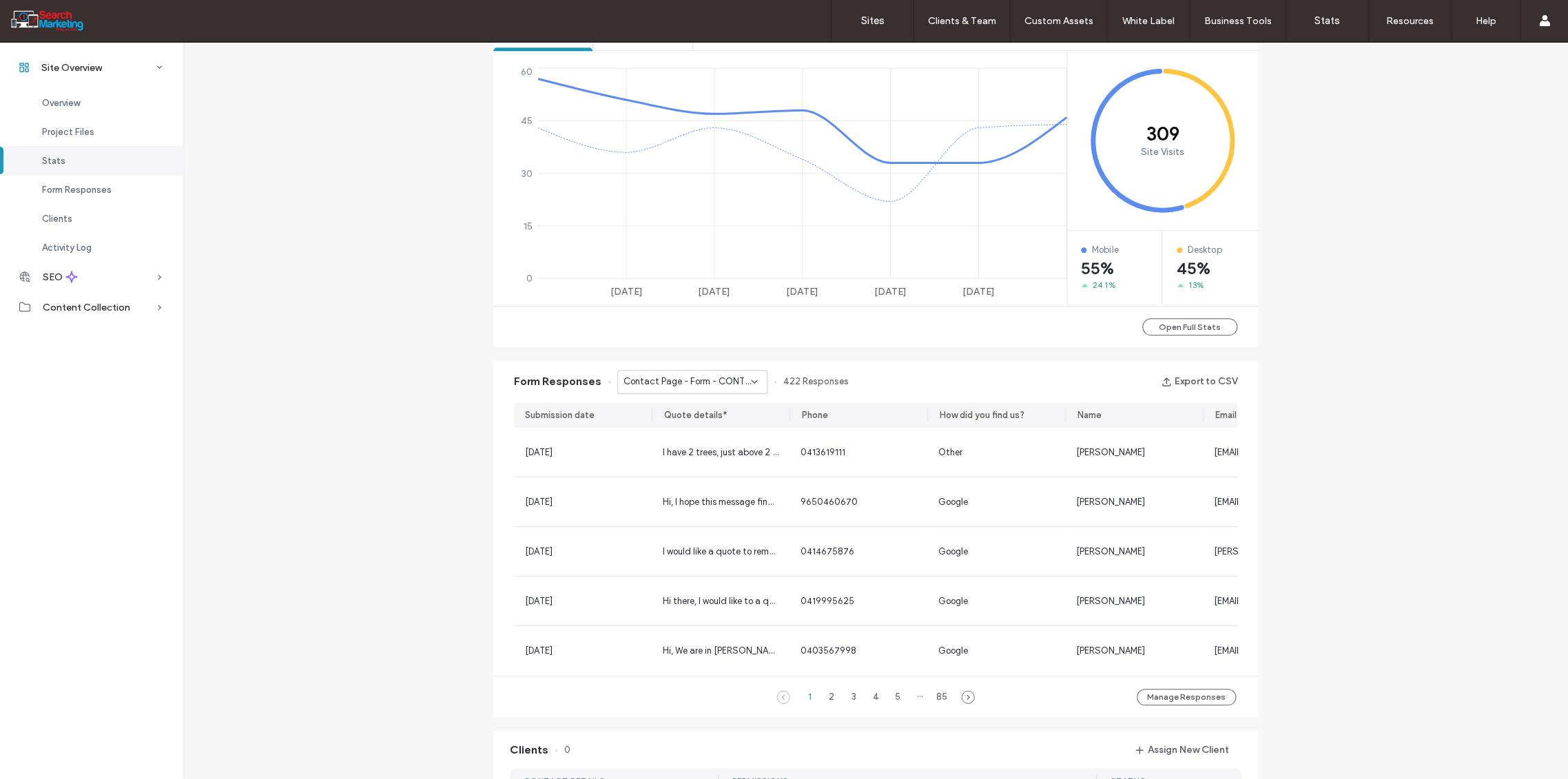
click at [751, 379] on icon at bounding box center [755, 382] width 11 height 11
click at [702, 465] on div "Contact Us - TALLEBUDGERA VALLEY page" at bounding box center [685, 455] width 149 height 24
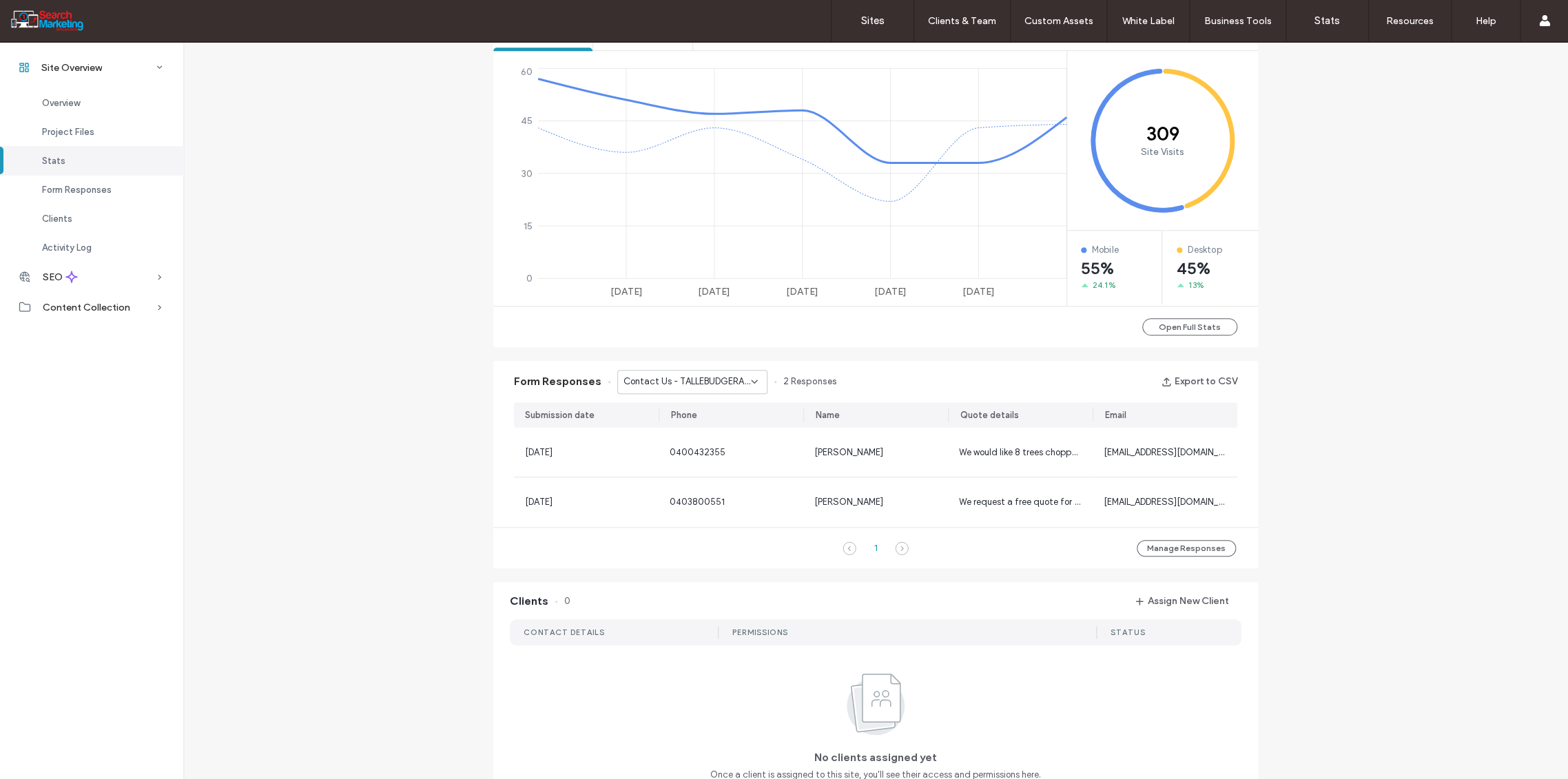
click at [751, 377] on div "Contact Us - TALLEBUDGERA VALLEY page" at bounding box center [692, 382] width 150 height 24
click at [702, 490] on span "CONTACT FORM - HOME page" at bounding box center [680, 493] width 129 height 14
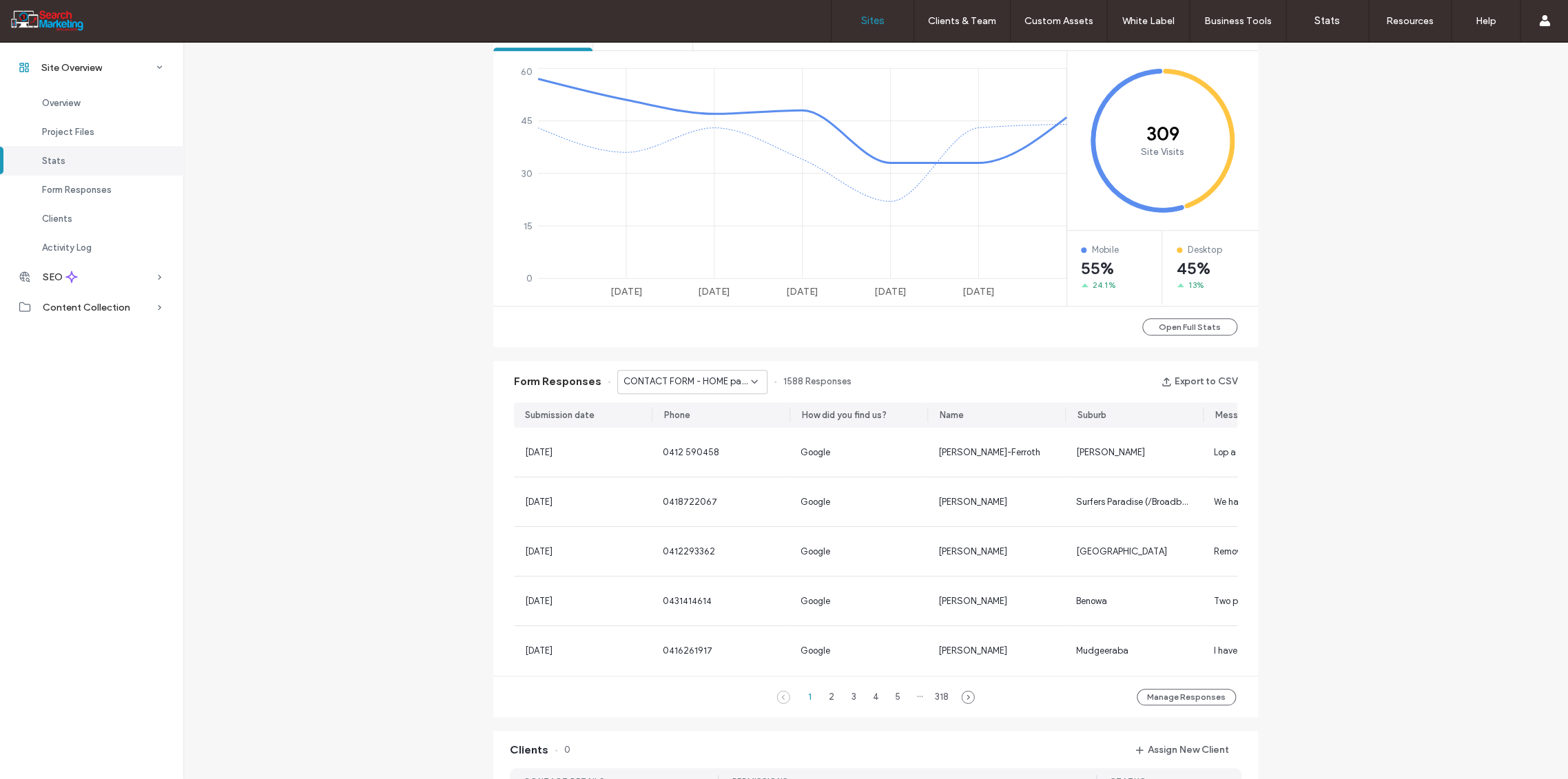
click at [869, 16] on label "Sites" at bounding box center [873, 21] width 24 height 13
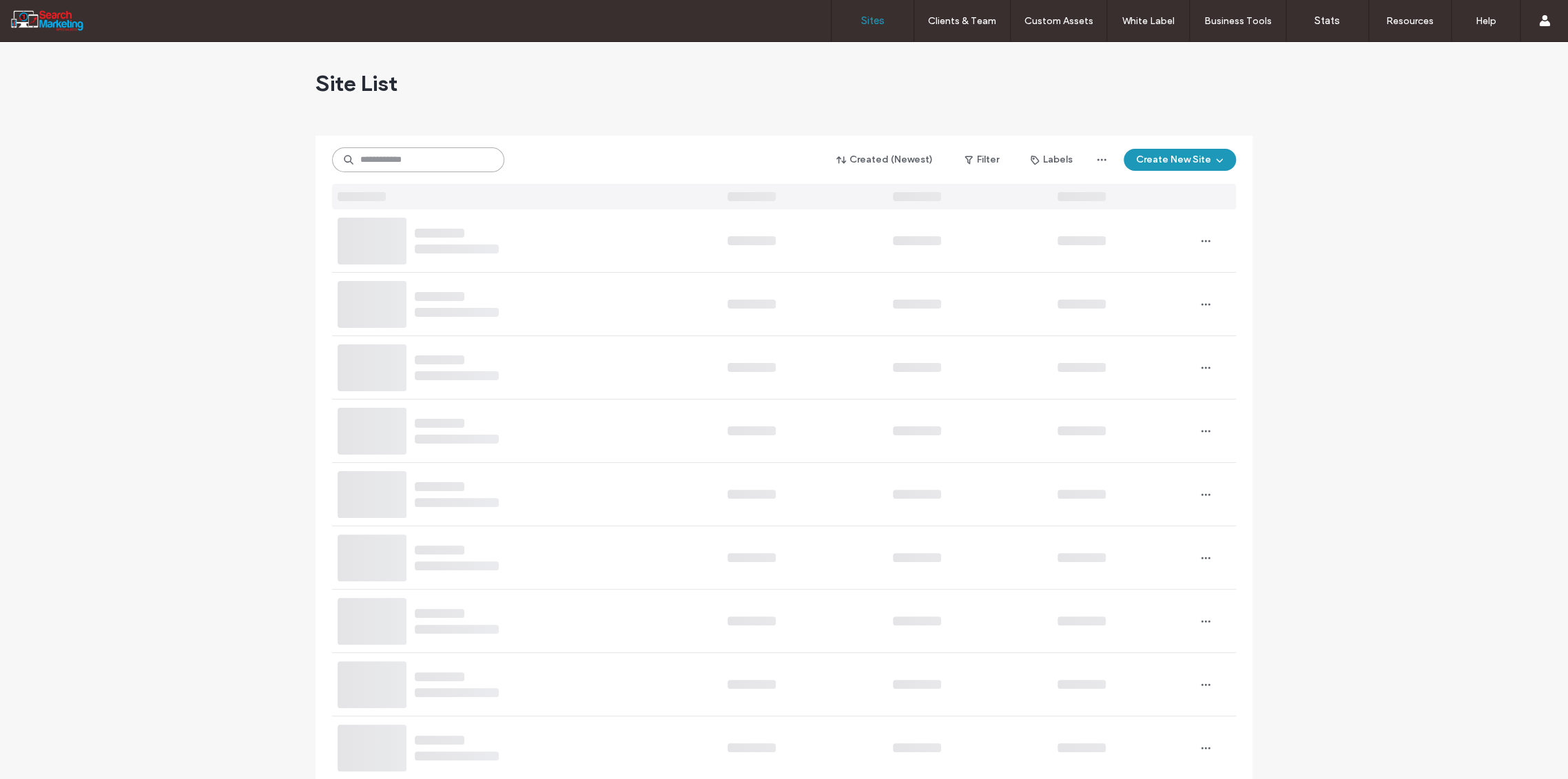
click at [370, 160] on input at bounding box center [418, 159] width 172 height 25
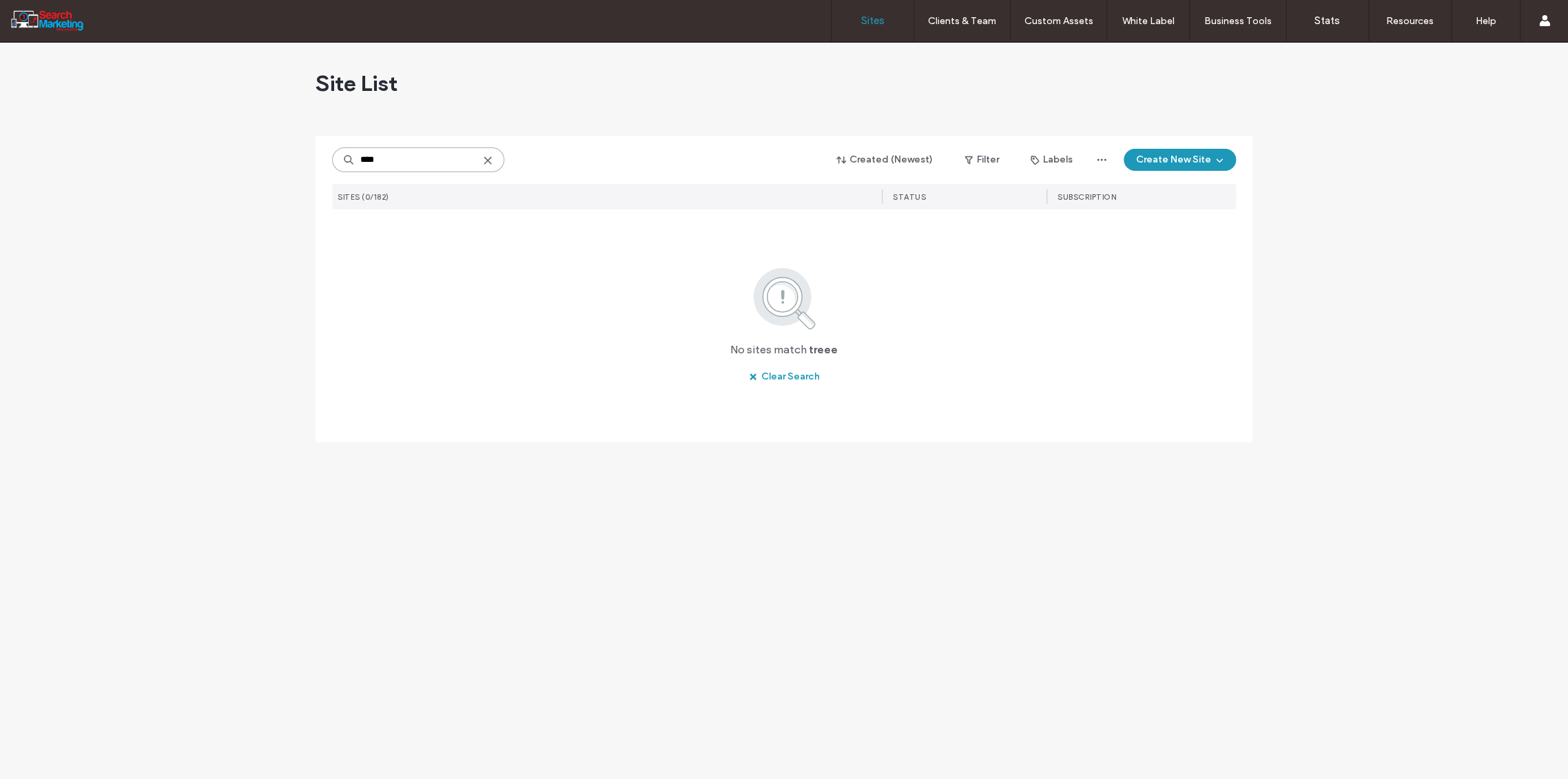
type input "****"
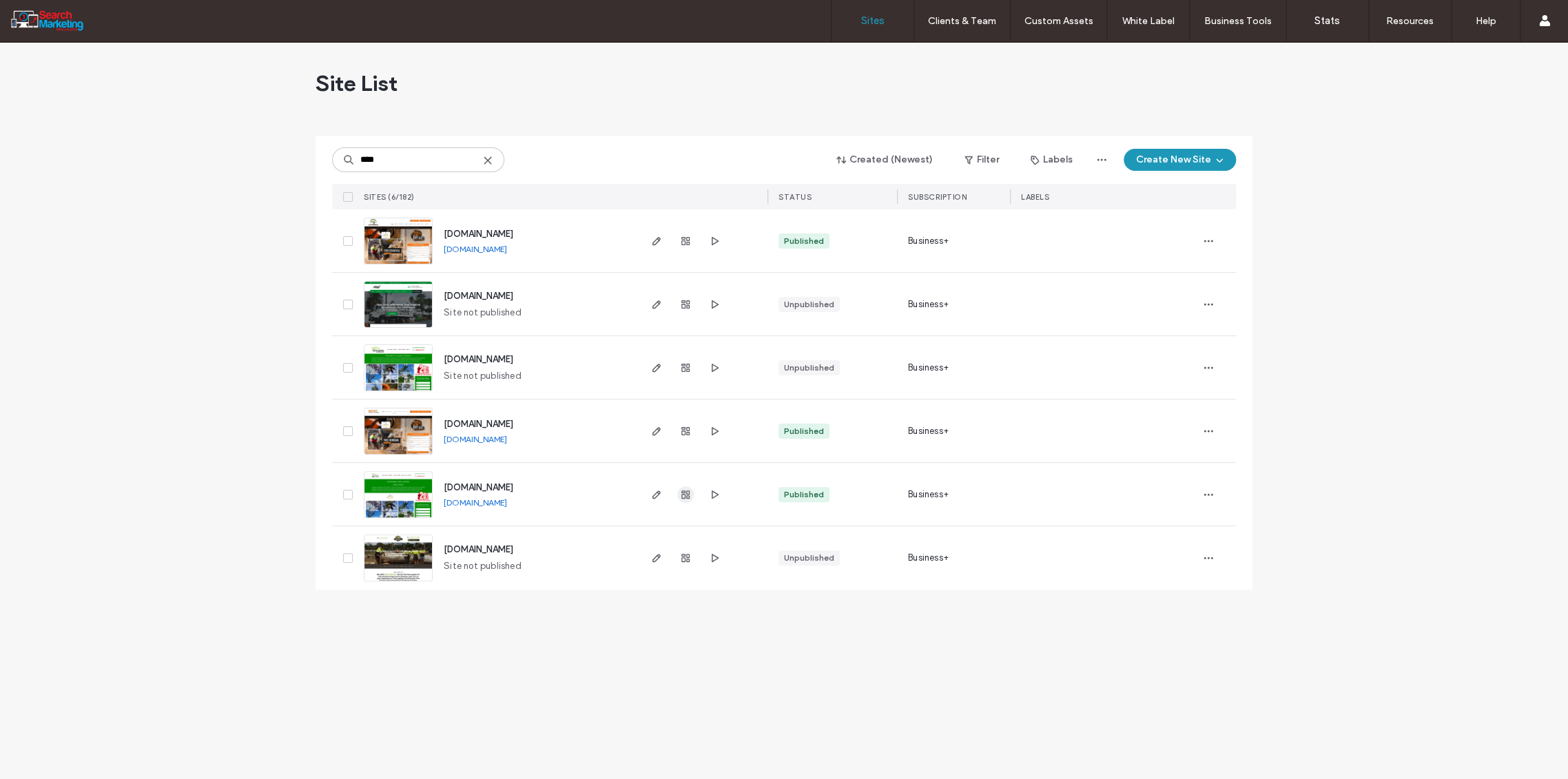
click at [690, 491] on icon "button" at bounding box center [686, 495] width 11 height 11
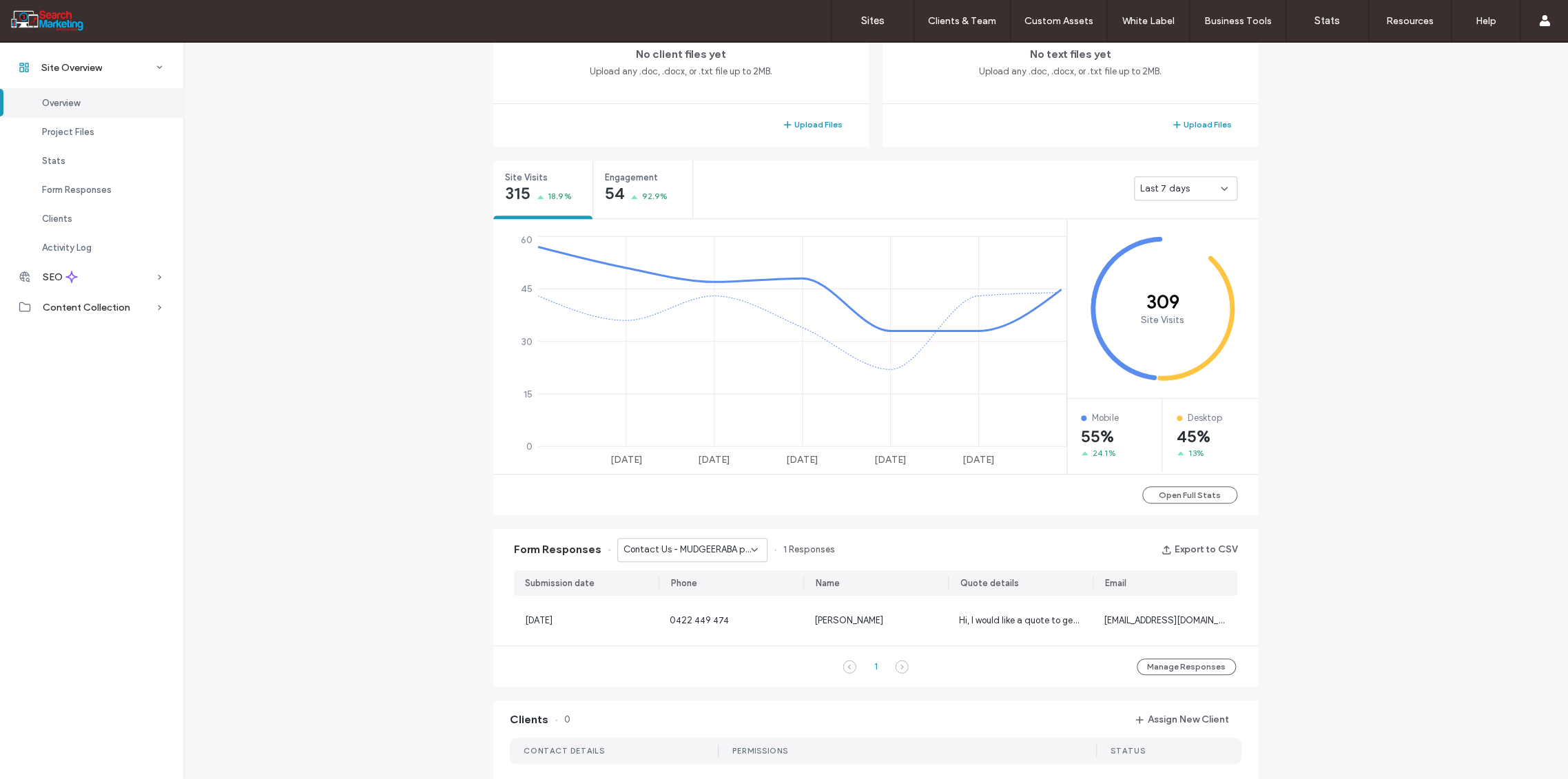
scroll to position [458, 0]
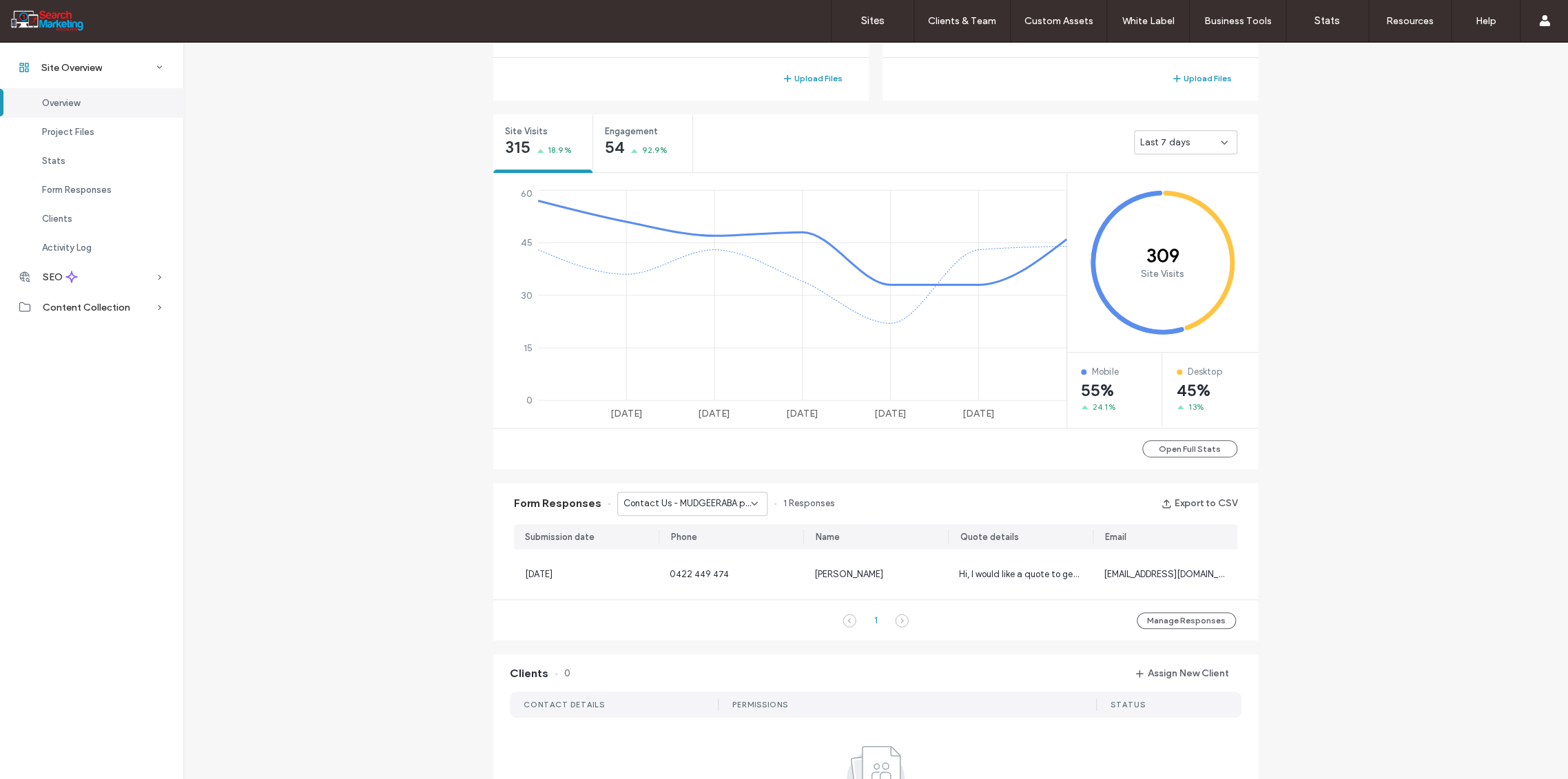
click at [749, 501] on icon at bounding box center [755, 503] width 11 height 11
click at [714, 549] on span "Contact Us - TREE REMOVAL page" at bounding box center [682, 550] width 132 height 14
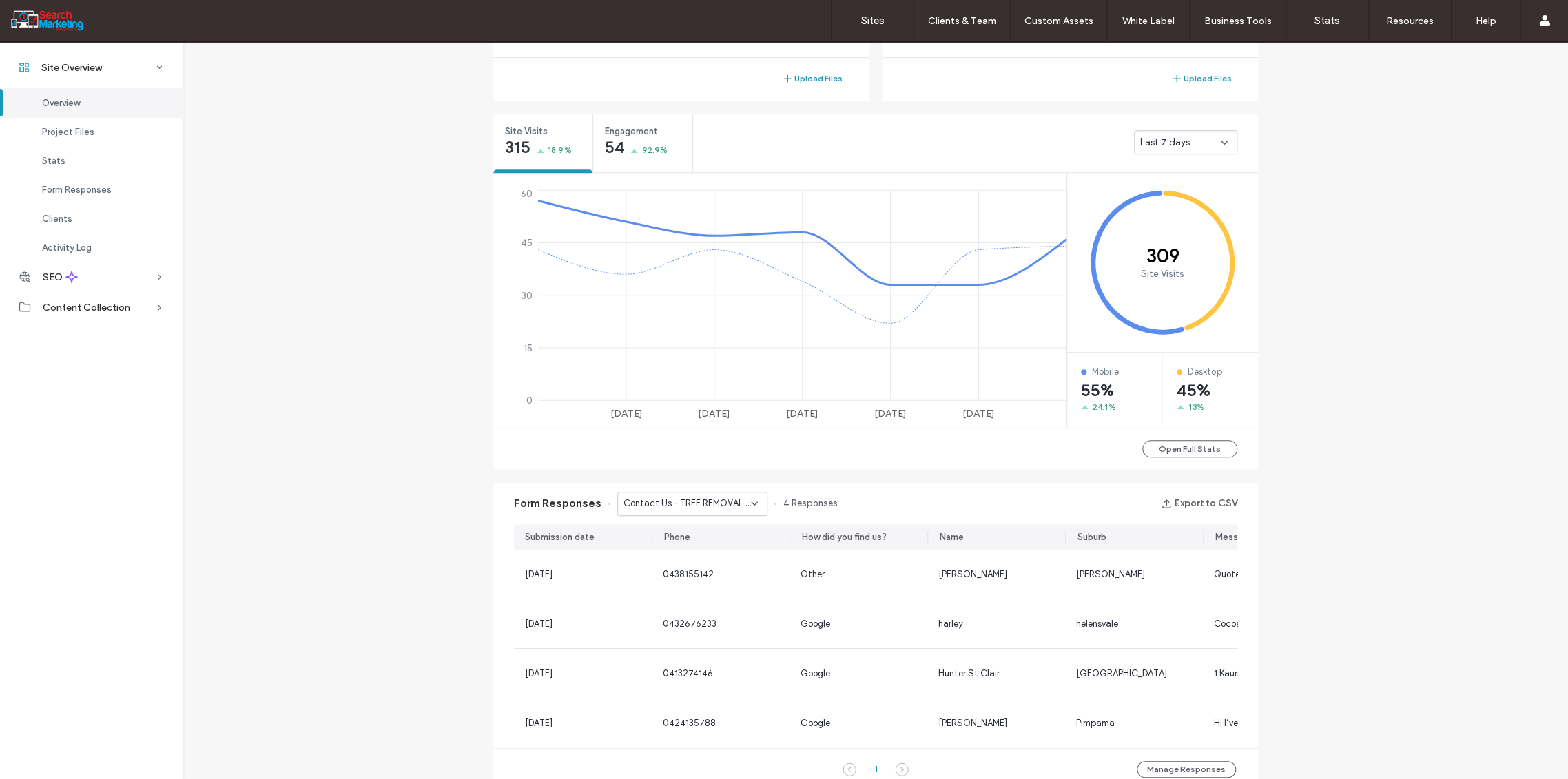
click at [755, 498] on div "Contact Us - TREE REMOVAL page" at bounding box center [692, 504] width 150 height 24
click at [707, 604] on span "Contact Us - Header/Footer" at bounding box center [675, 599] width 117 height 14
click at [752, 500] on icon at bounding box center [755, 503] width 11 height 11
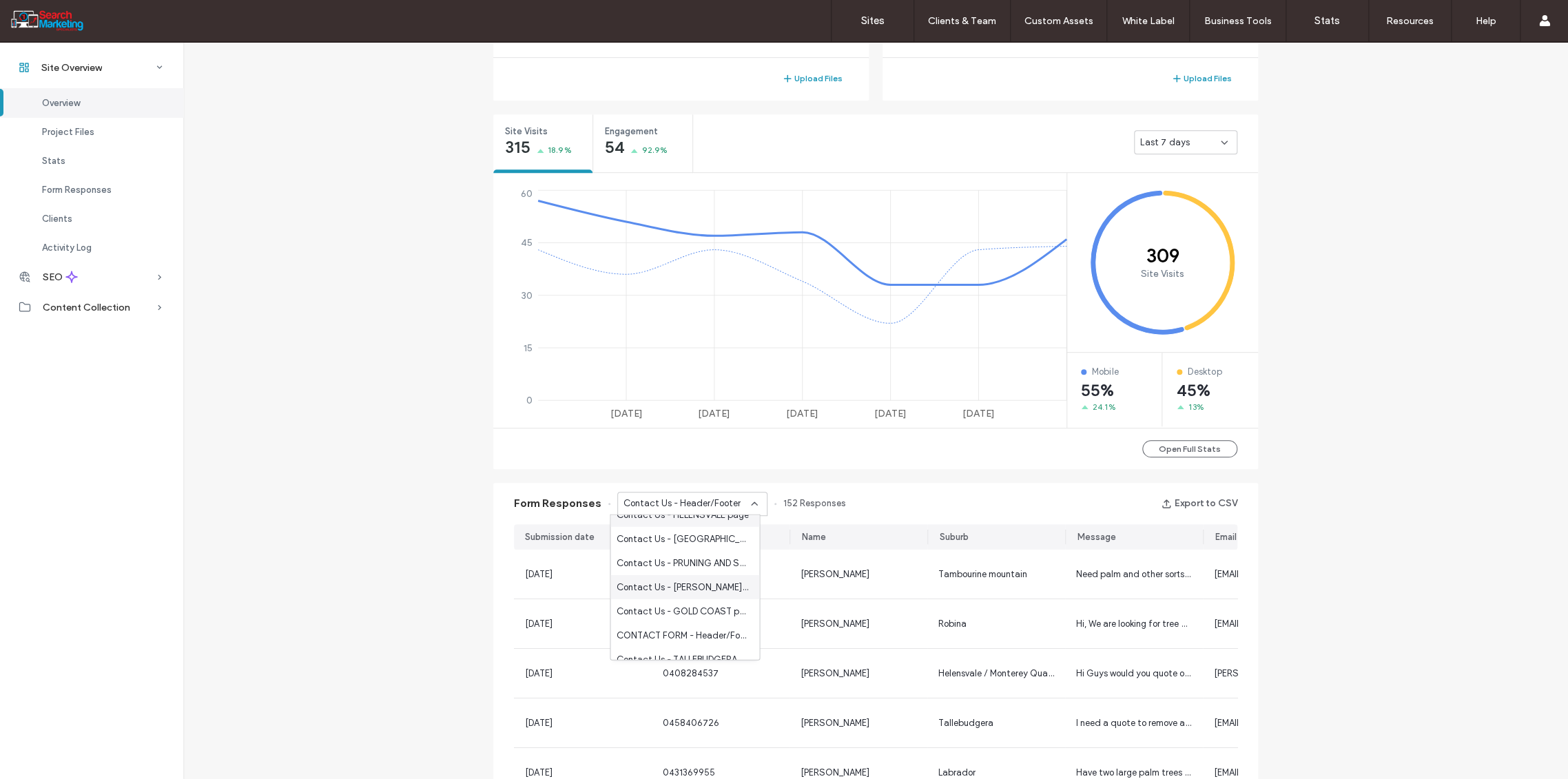
scroll to position [306, 0]
click at [707, 554] on span "CONTACT FORM - Header/Footer" at bounding box center [682, 558] width 132 height 14
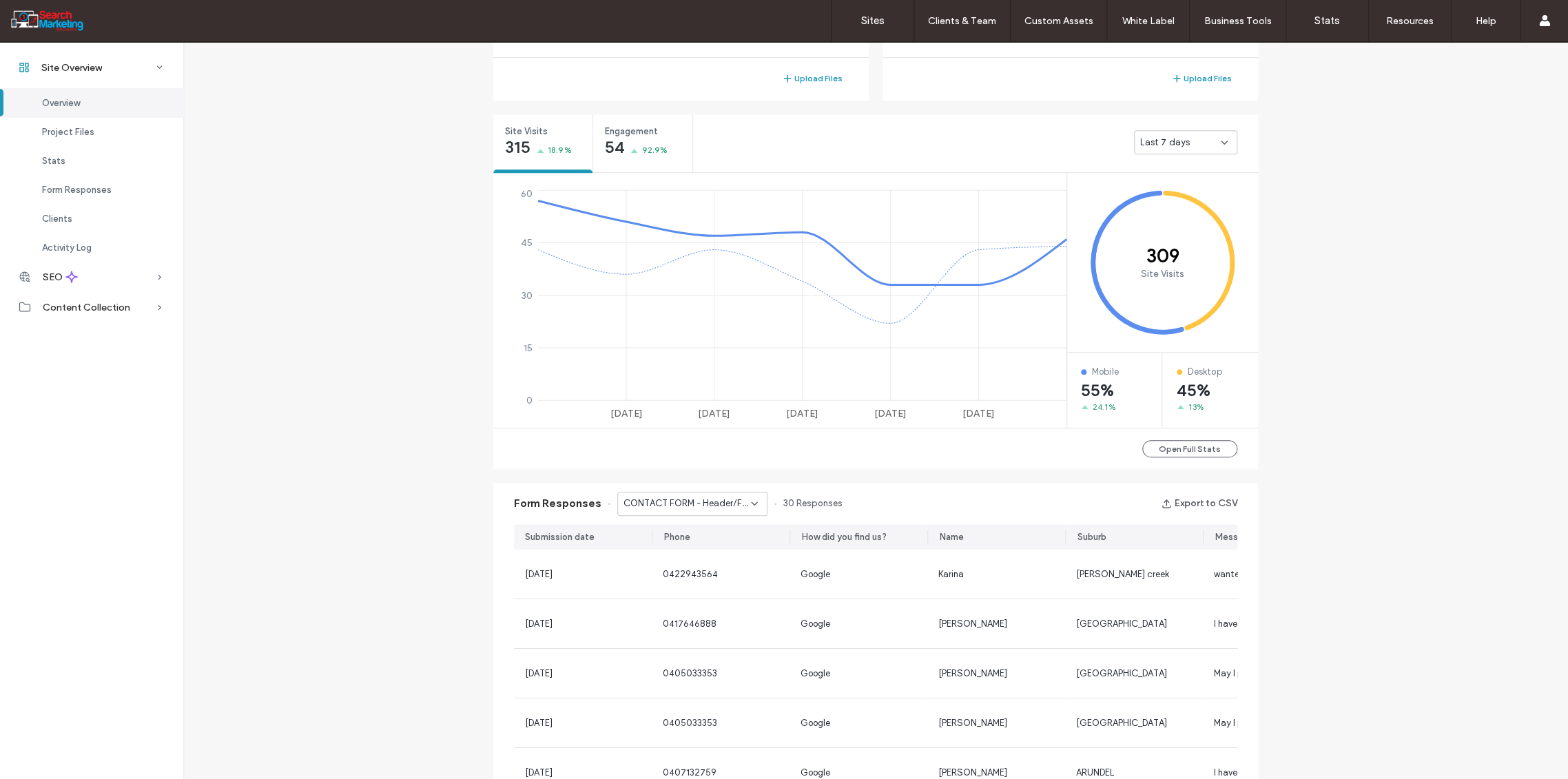
click at [753, 502] on div "CONTACT FORM - Header/Footer" at bounding box center [692, 504] width 150 height 24
click at [715, 613] on div "CONTACT FORM - HOME page" at bounding box center [685, 607] width 149 height 24
click at [753, 497] on div "CONTACT FORM - HOME page" at bounding box center [692, 504] width 150 height 24
click at [685, 616] on span "Contact Page - Form - CONTACT page" at bounding box center [682, 622] width 132 height 14
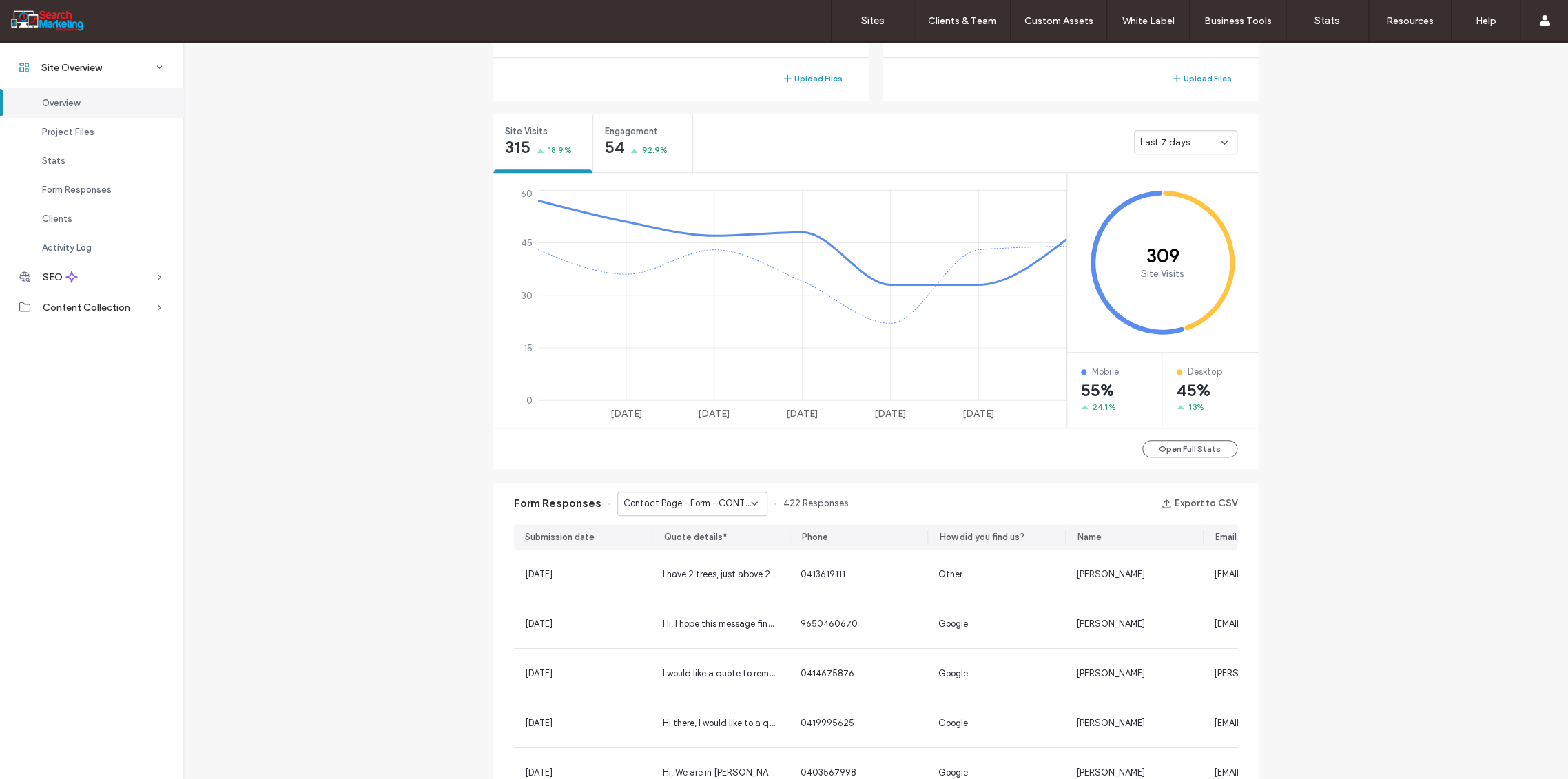
click at [753, 502] on div "Contact Page - Form - CONTACT page" at bounding box center [692, 504] width 150 height 24
click at [706, 638] on div "Contact Us - PALM TREE REMOVAL - TRIMMING page" at bounding box center [685, 648] width 149 height 24
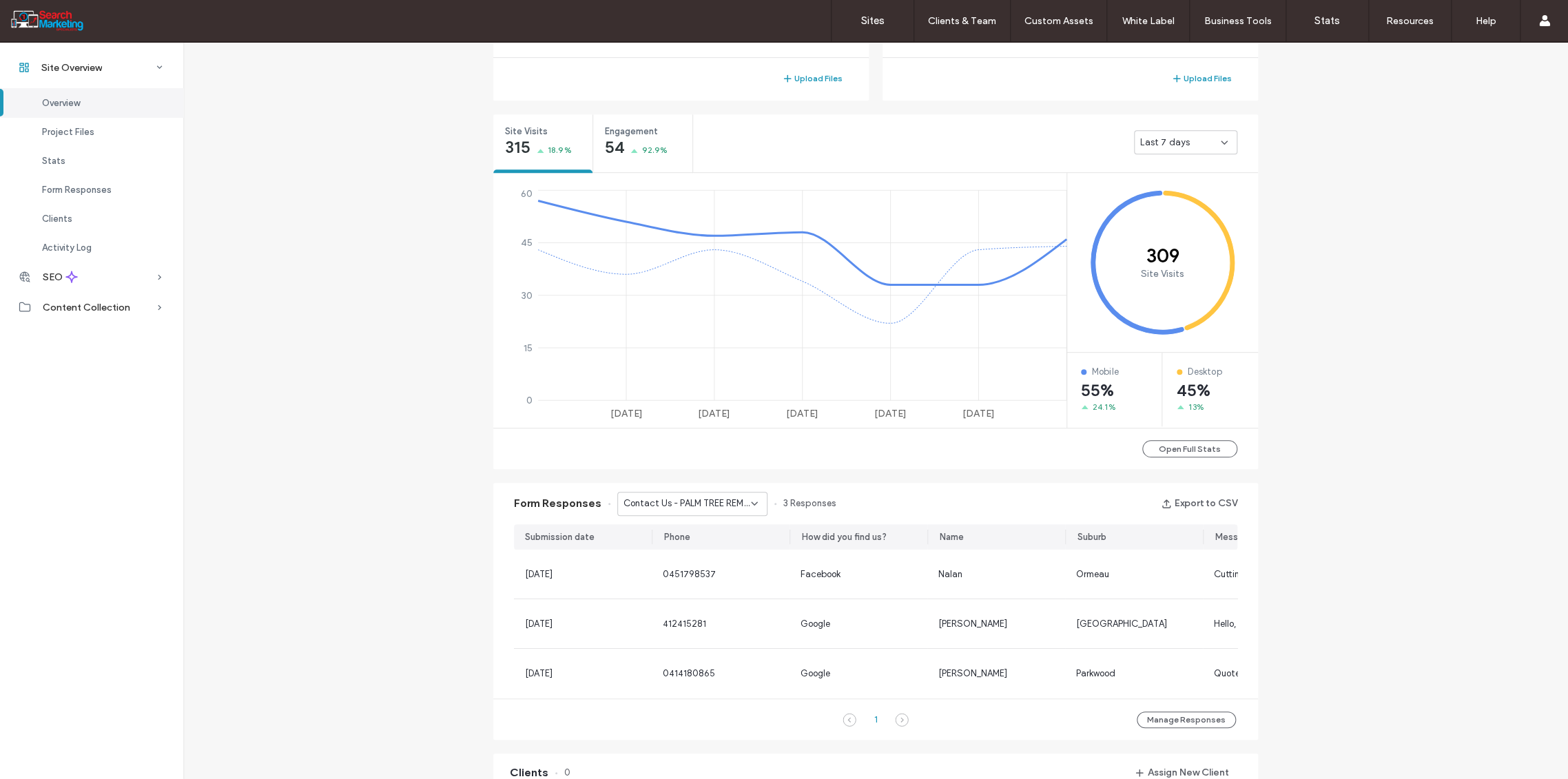
click at [748, 496] on div "Contact Us - PALM TREE REMOVAL - TRIMMING page" at bounding box center [692, 504] width 150 height 24
click at [696, 588] on span "Contact Us - OVERHANGING BRANCHES page" at bounding box center [682, 583] width 132 height 14
click at [749, 507] on icon at bounding box center [755, 503] width 11 height 11
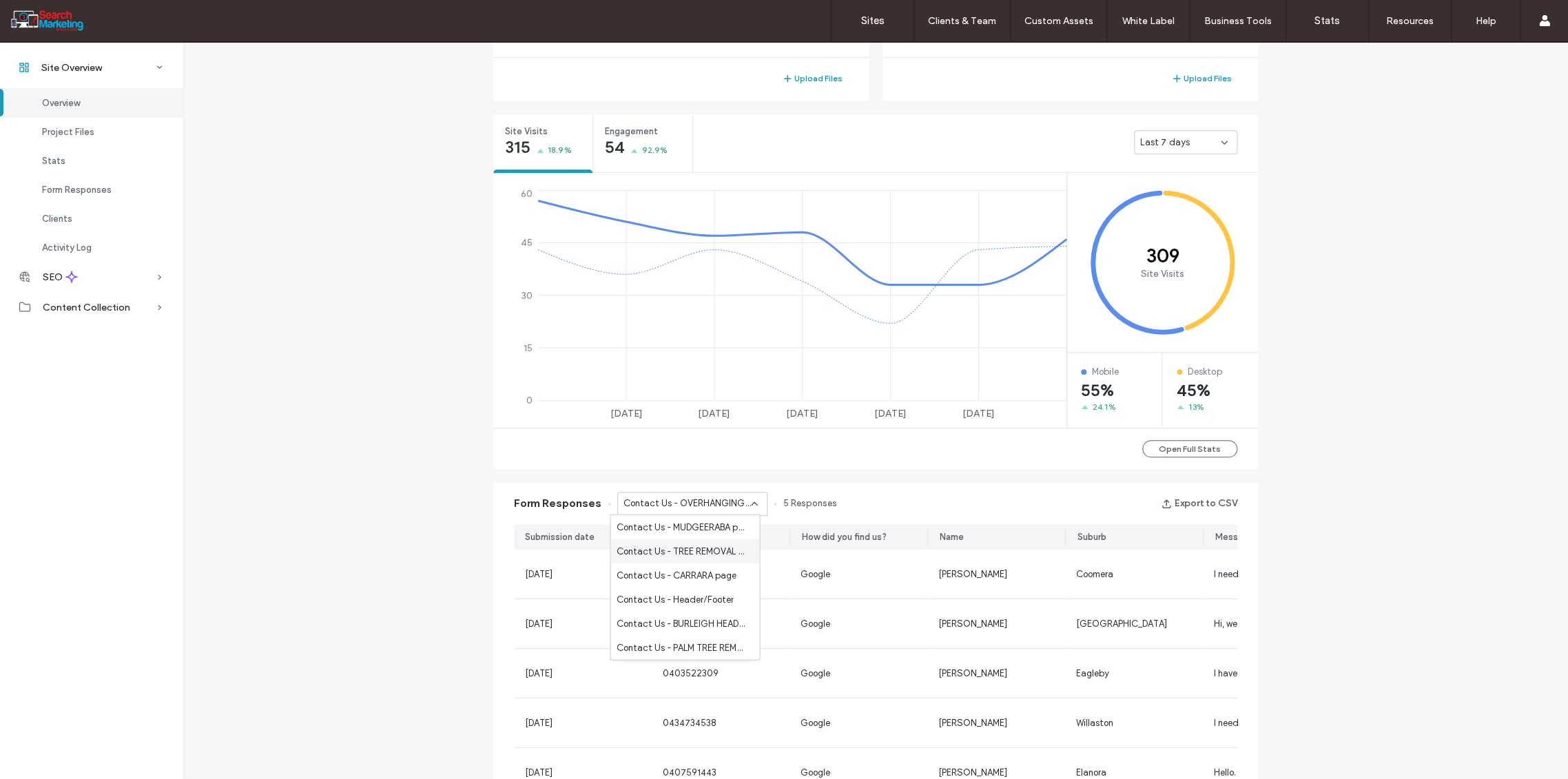
click at [697, 552] on span "Contact Us - TREE REMOVAL page" at bounding box center [682, 550] width 132 height 14
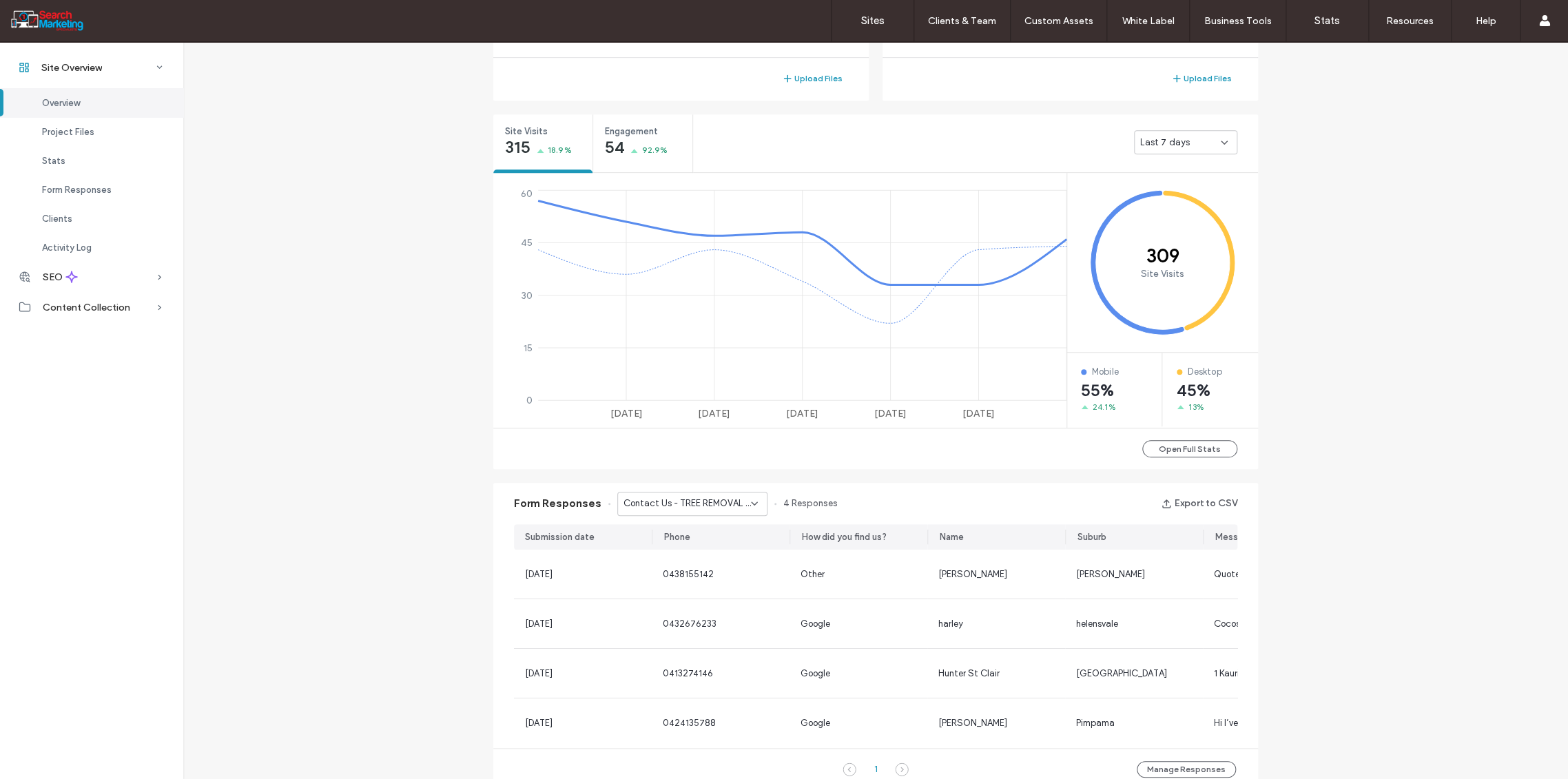
click at [740, 505] on span "Contact Us - TREE REMOVAL page" at bounding box center [687, 503] width 128 height 14
click at [691, 540] on span "Contact Page - Form - CONTACT page" at bounding box center [682, 539] width 132 height 14
click at [873, 18] on label "Sites" at bounding box center [873, 21] width 24 height 13
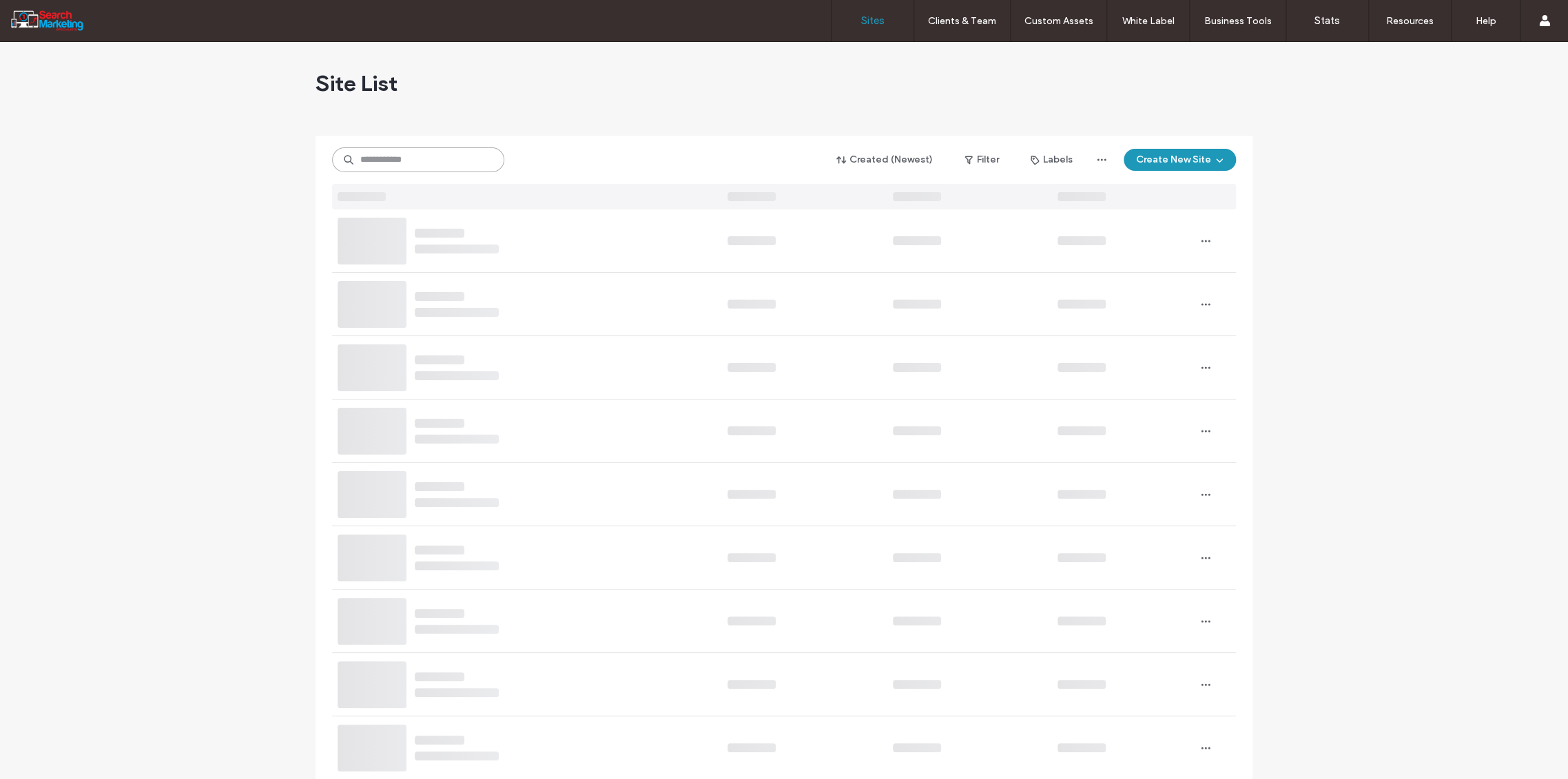
click at [377, 157] on input at bounding box center [418, 159] width 172 height 25
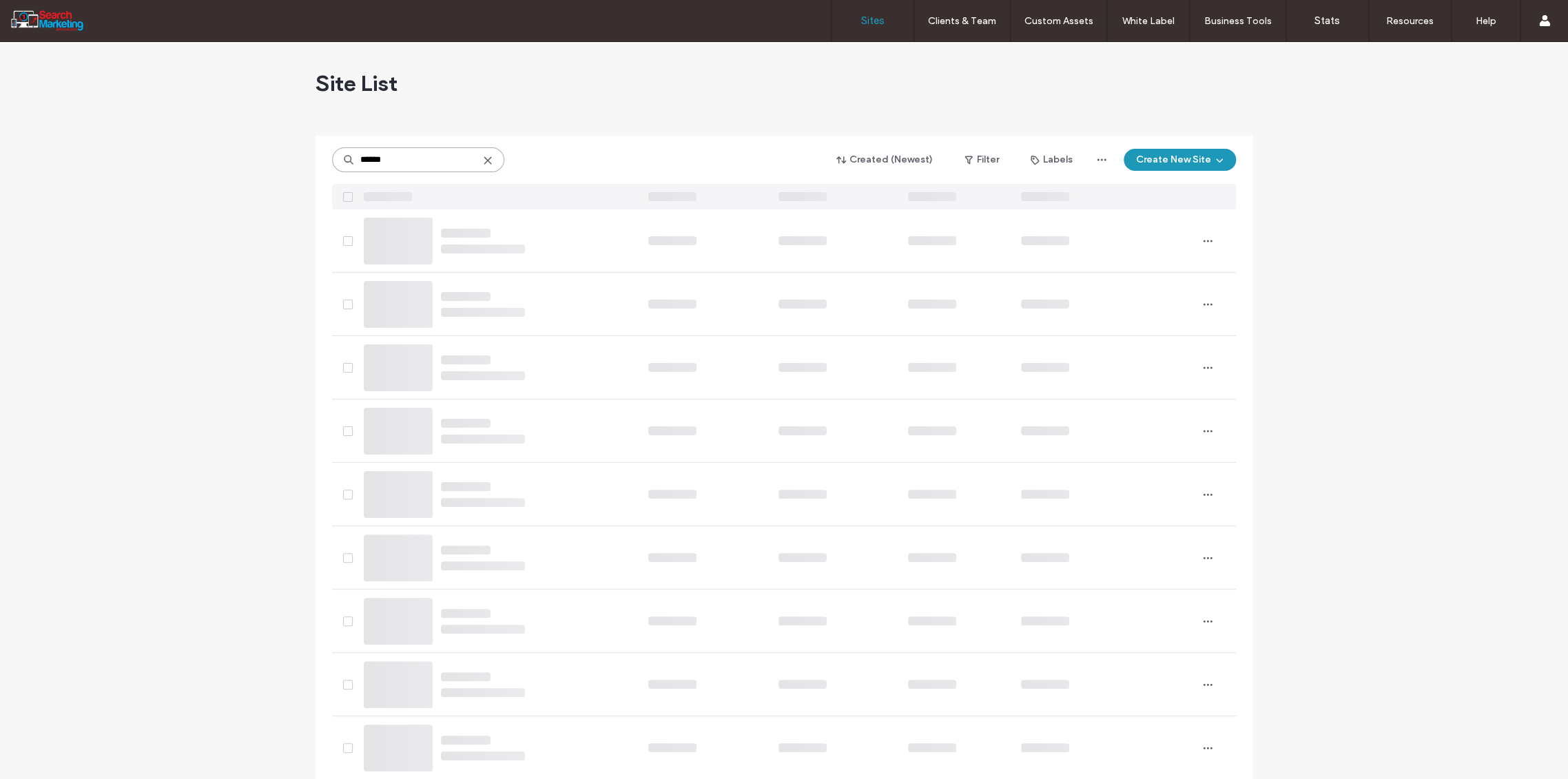
type input "******"
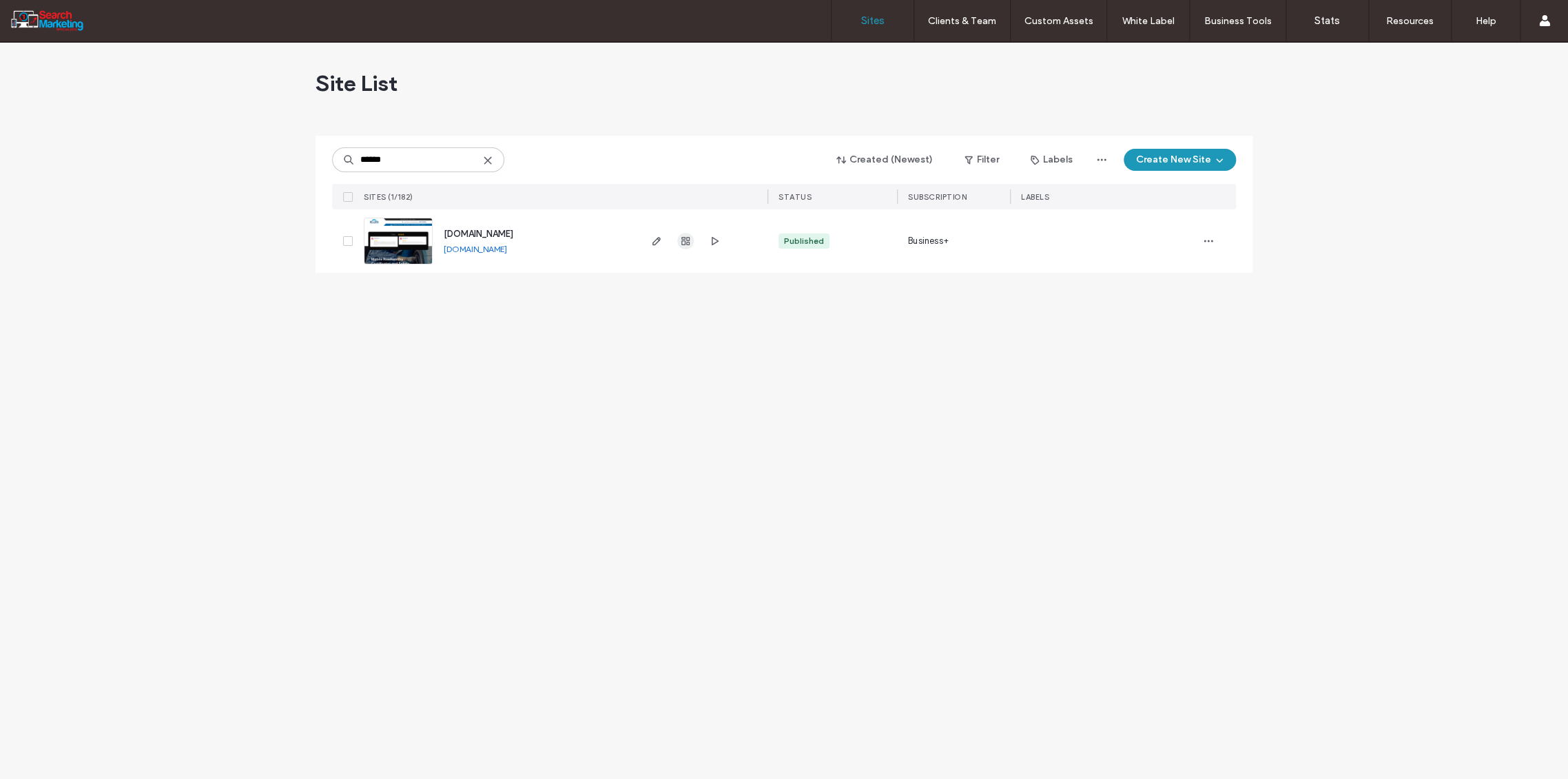
click at [685, 247] on span "button" at bounding box center [686, 241] width 16 height 16
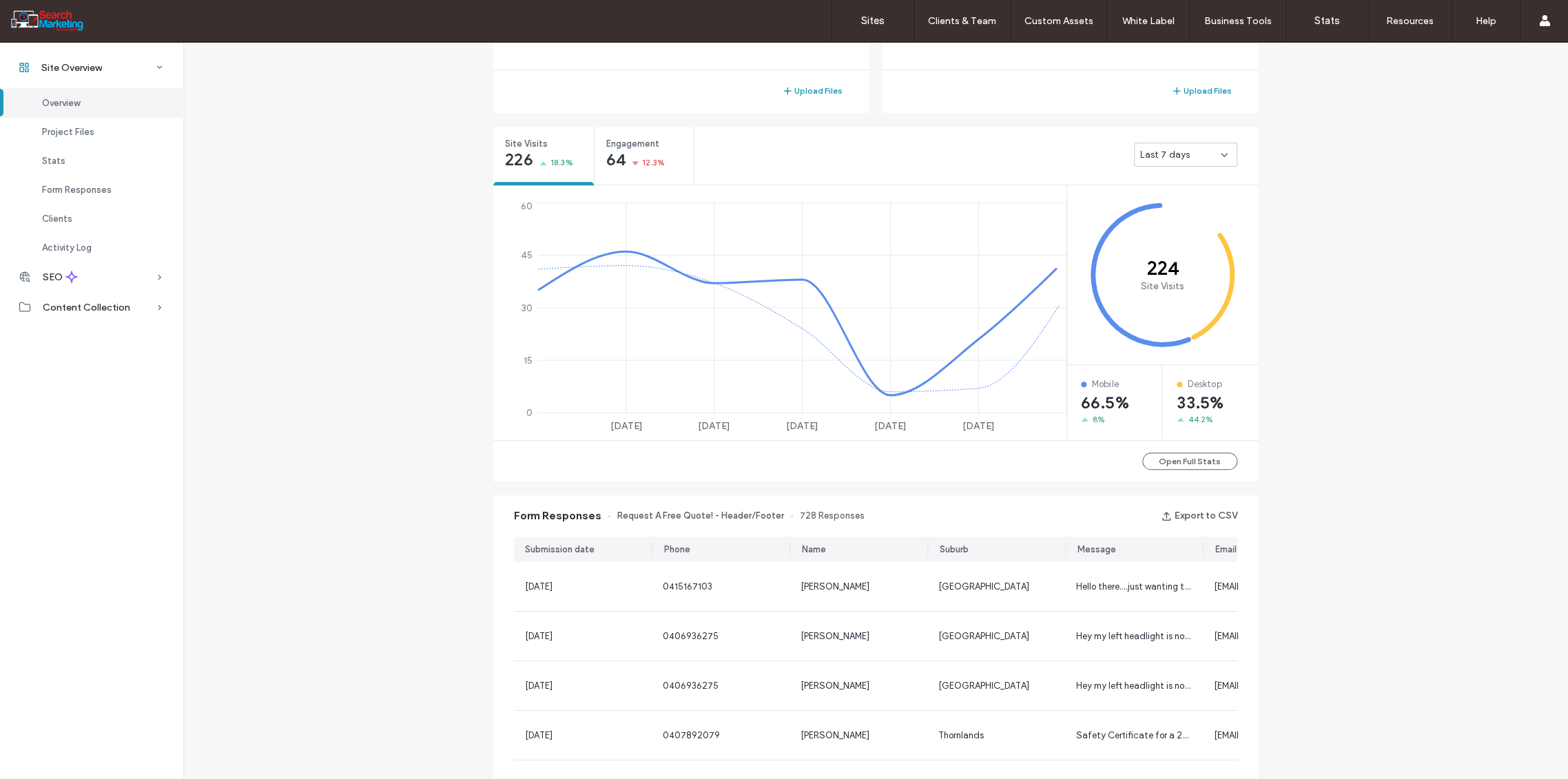
scroll to position [458, 0]
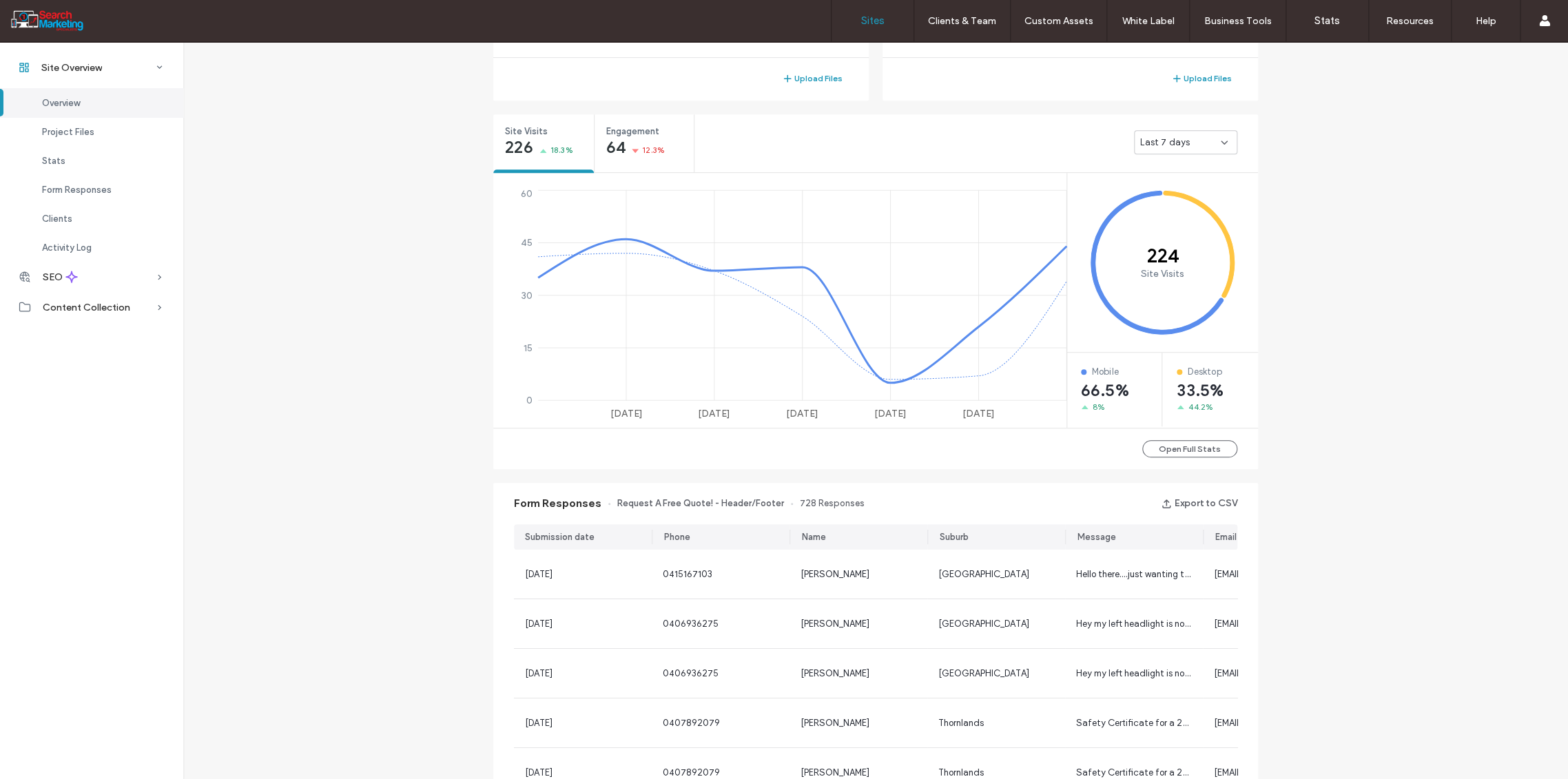
click at [879, 19] on label "Sites" at bounding box center [873, 21] width 24 height 13
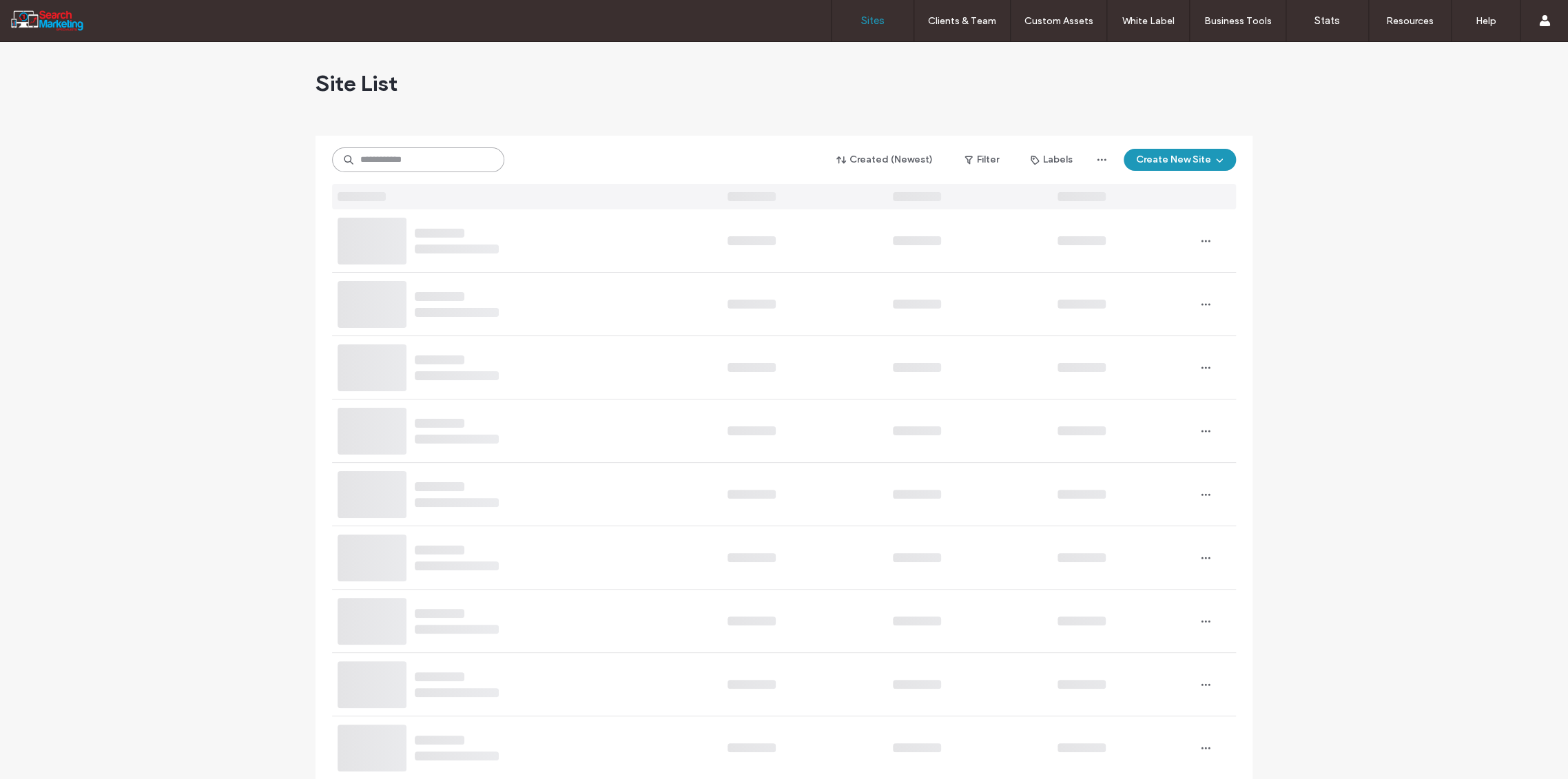
click at [393, 159] on input at bounding box center [418, 159] width 172 height 25
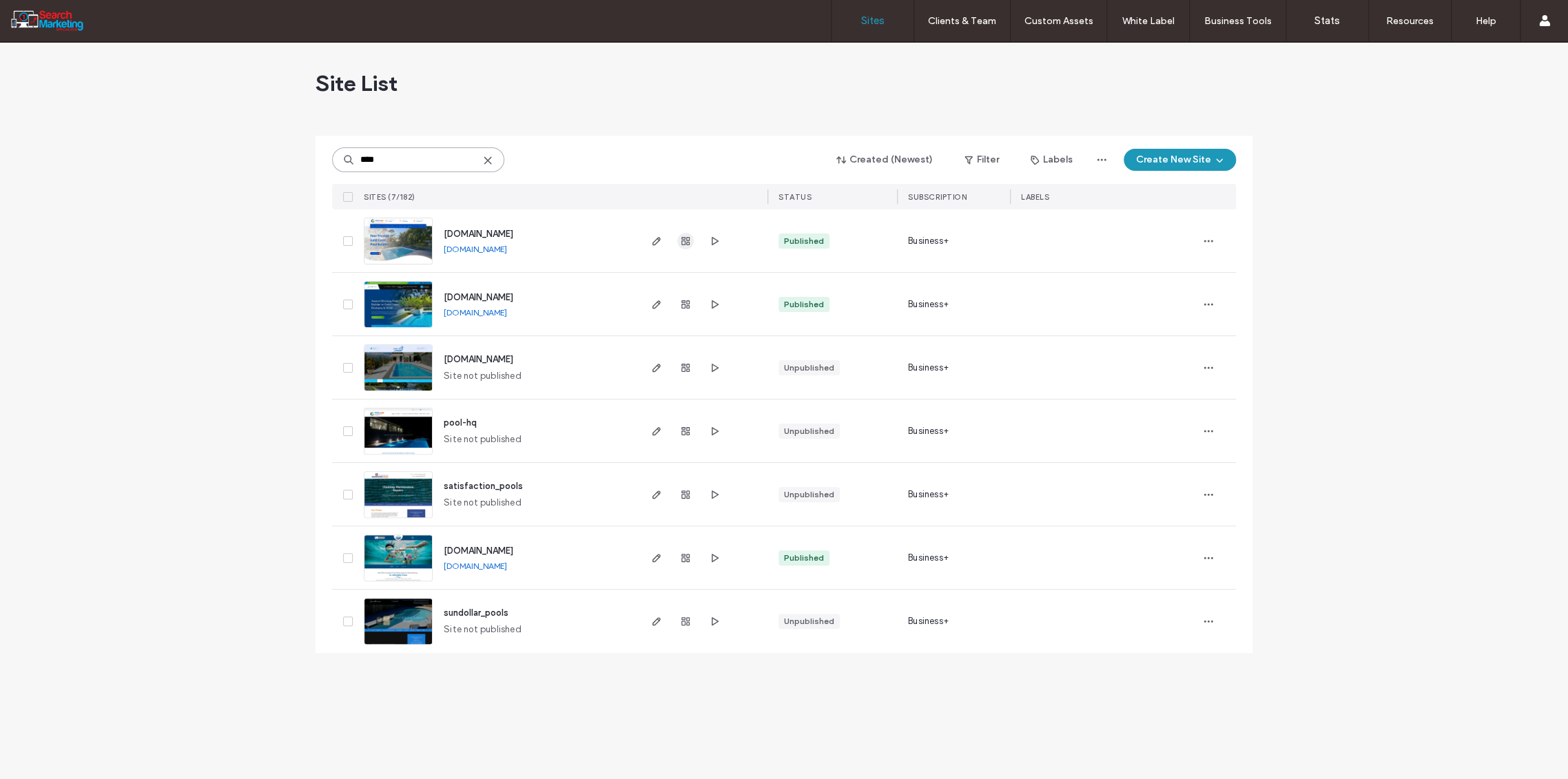
type input "****"
click at [684, 239] on icon "button" at bounding box center [686, 241] width 11 height 11
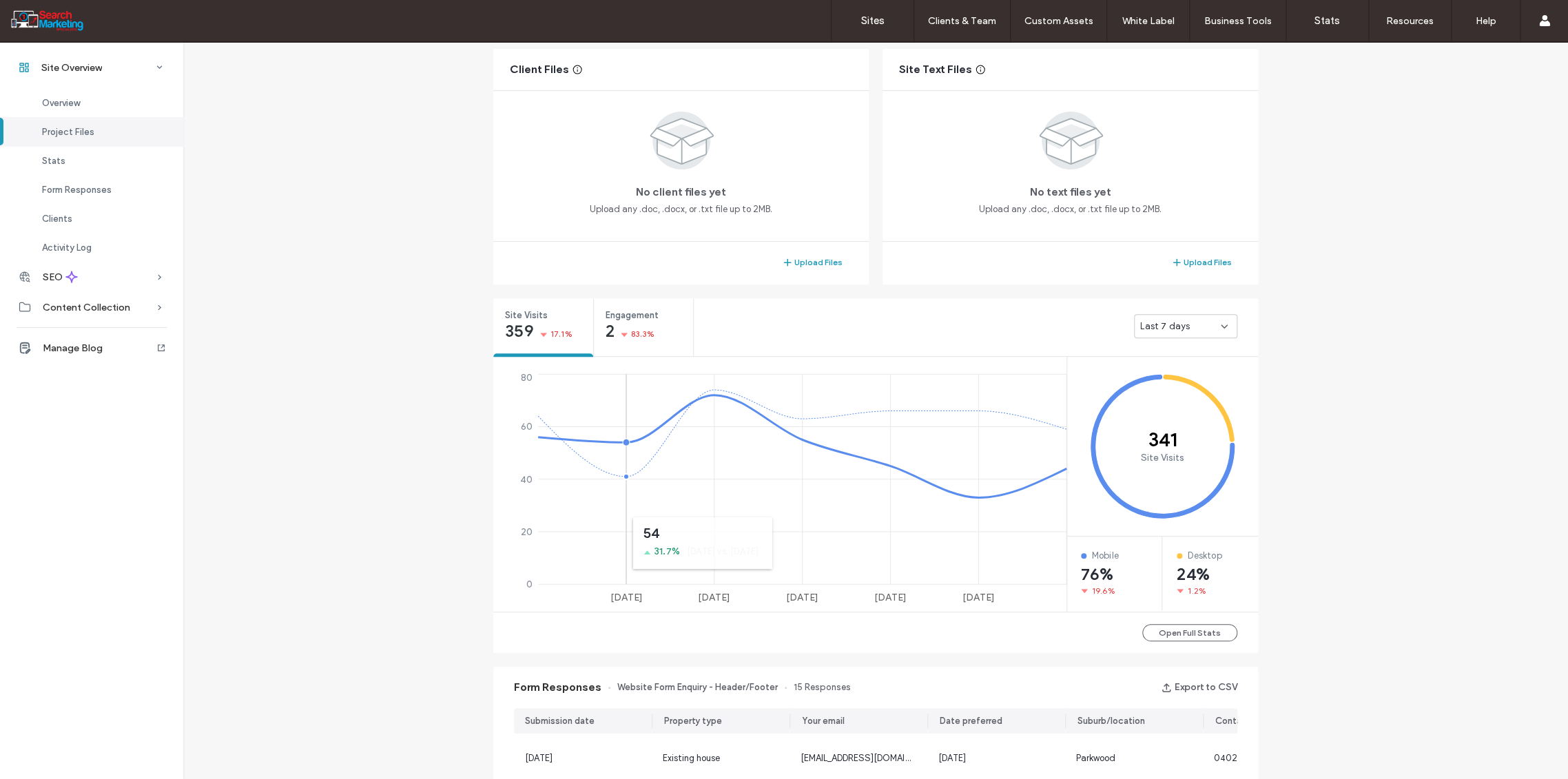
scroll to position [351, 0]
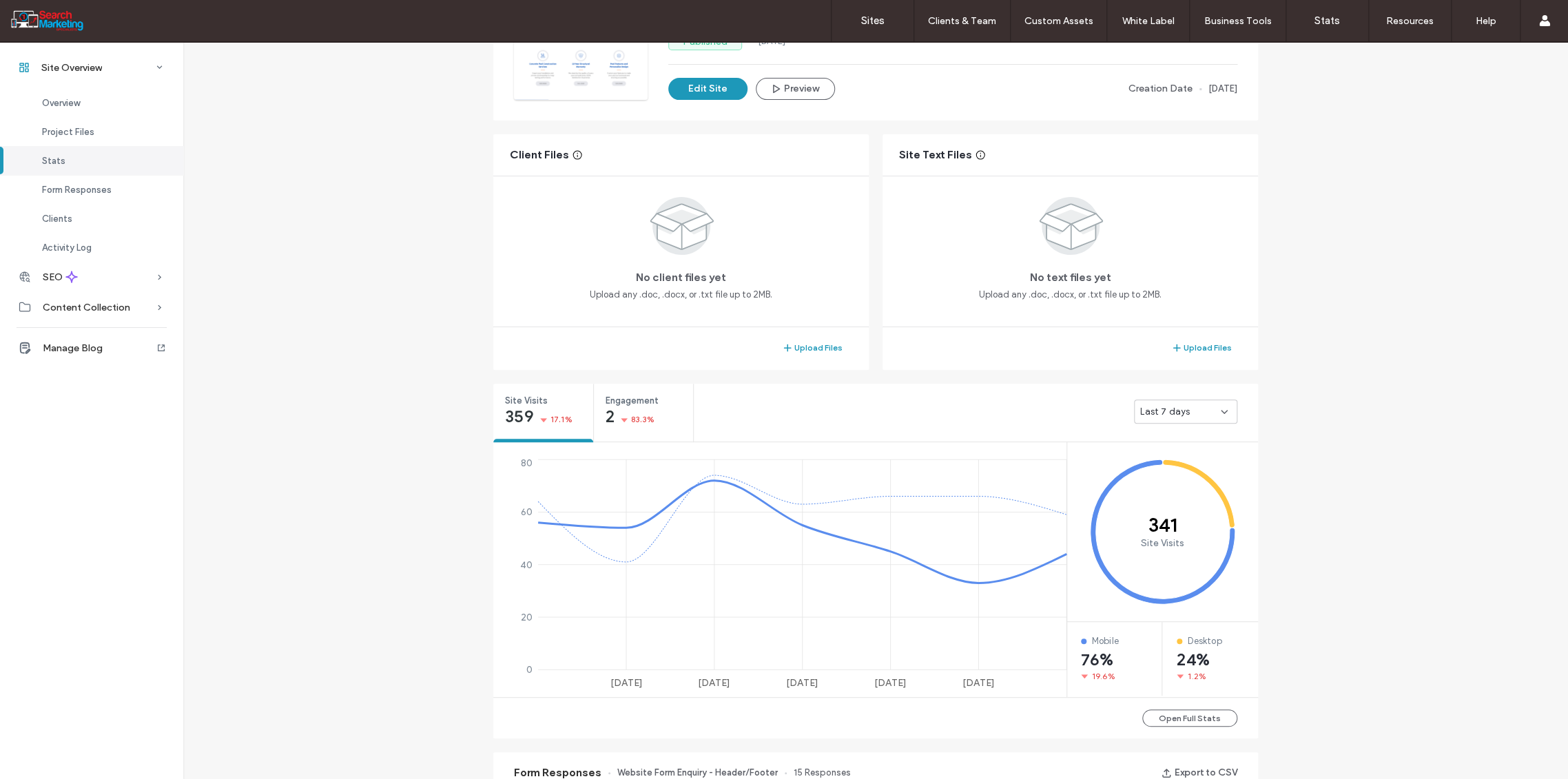
scroll to position [121, 0]
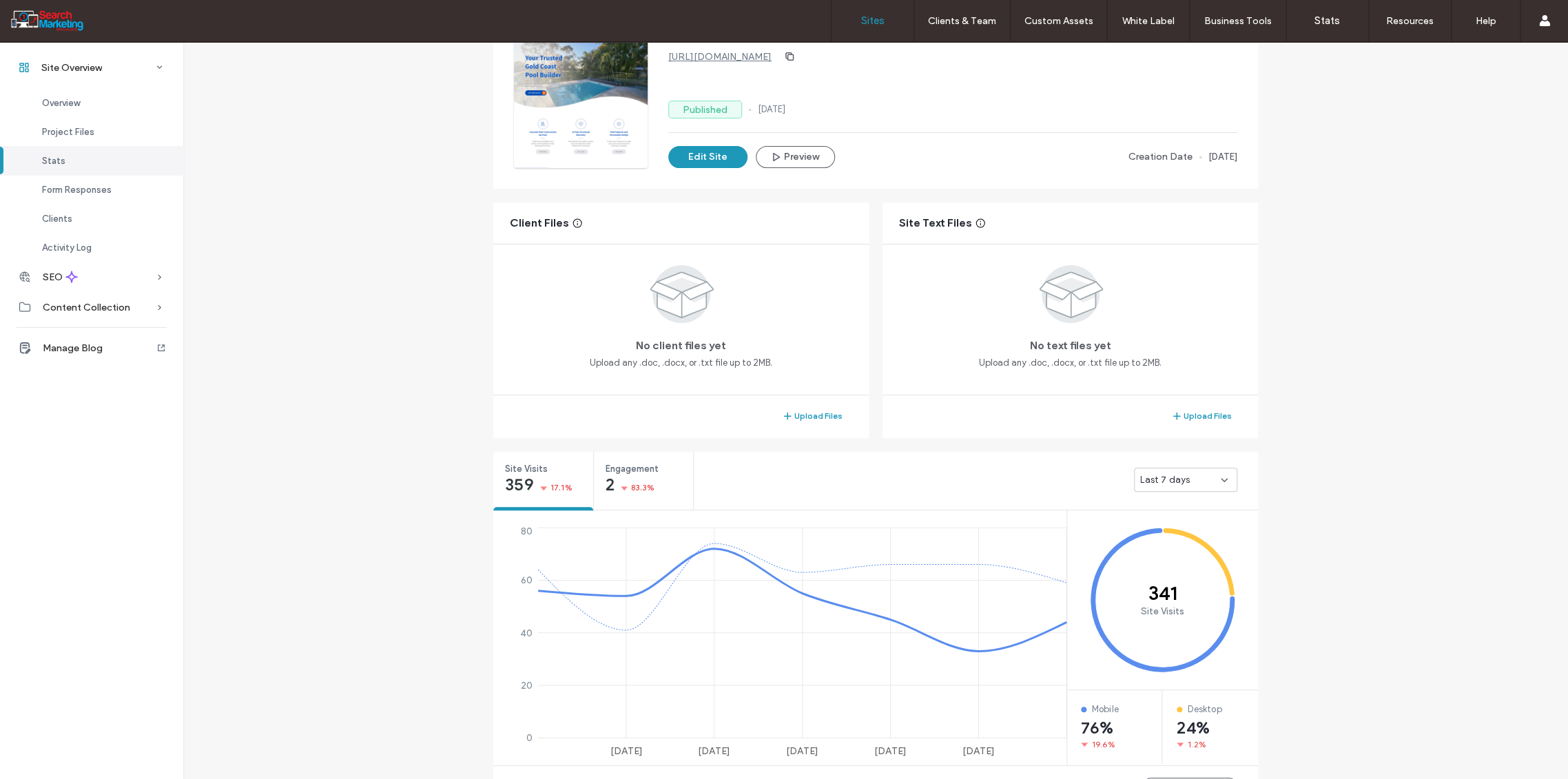
click at [872, 15] on label "Sites" at bounding box center [873, 21] width 24 height 13
